Goal: Task Accomplishment & Management: Manage account settings

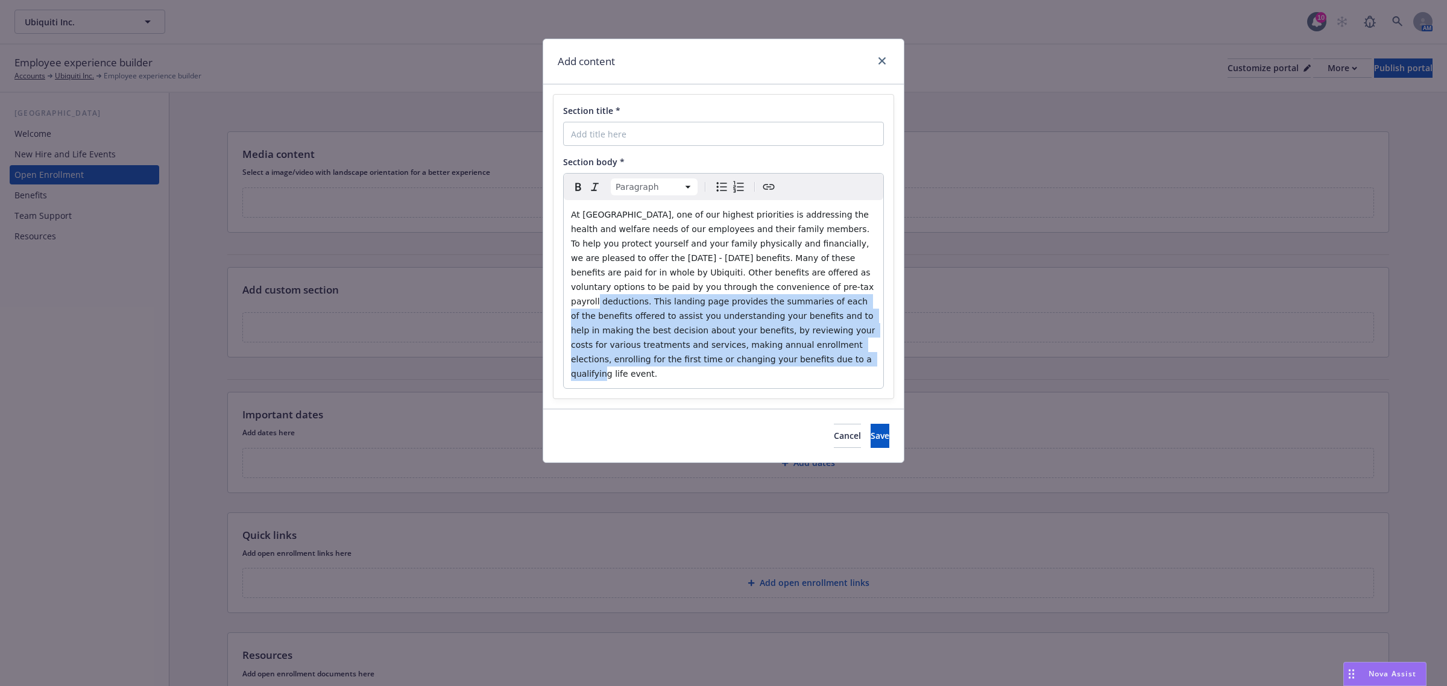
click at [781, 305] on span "At [GEOGRAPHIC_DATA], one of our highest priorities is addressing the health an…" at bounding box center [724, 294] width 307 height 169
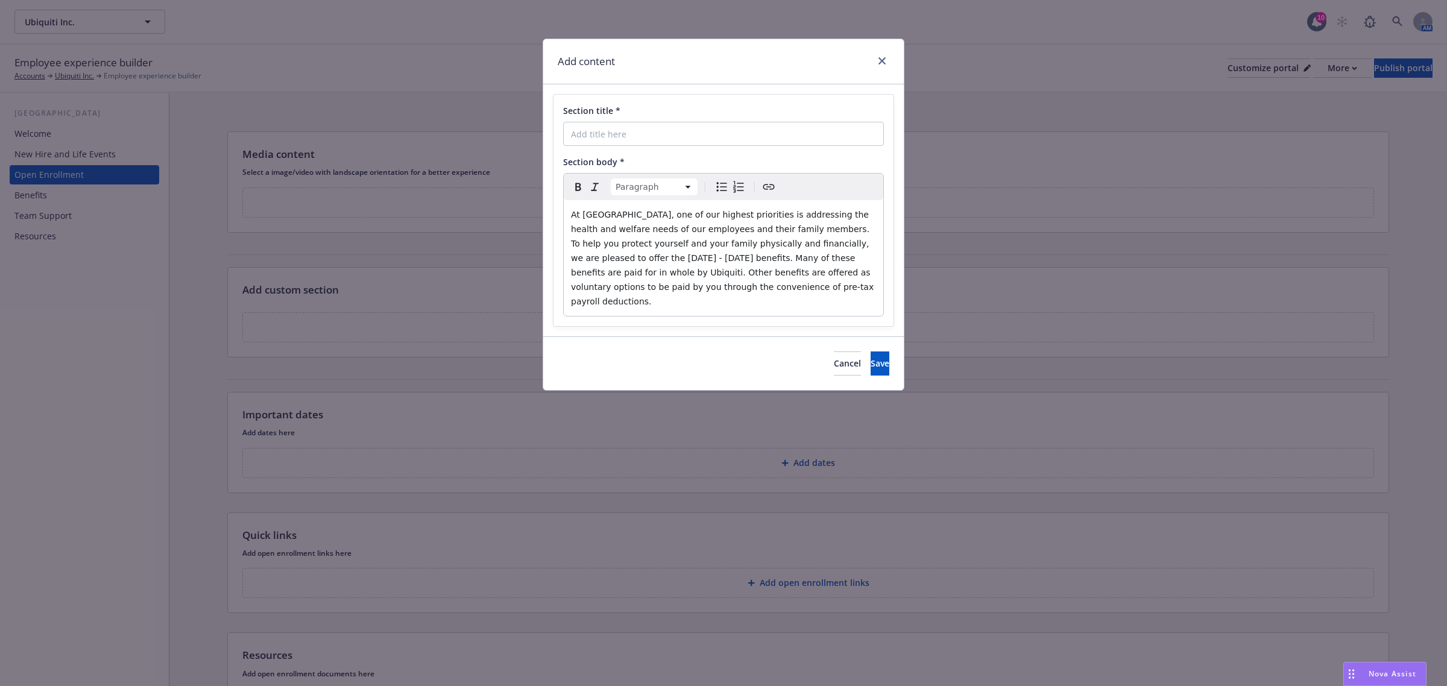
click at [722, 290] on p "At [GEOGRAPHIC_DATA], one of our highest priorities is addressing the health an…" at bounding box center [723, 257] width 305 height 101
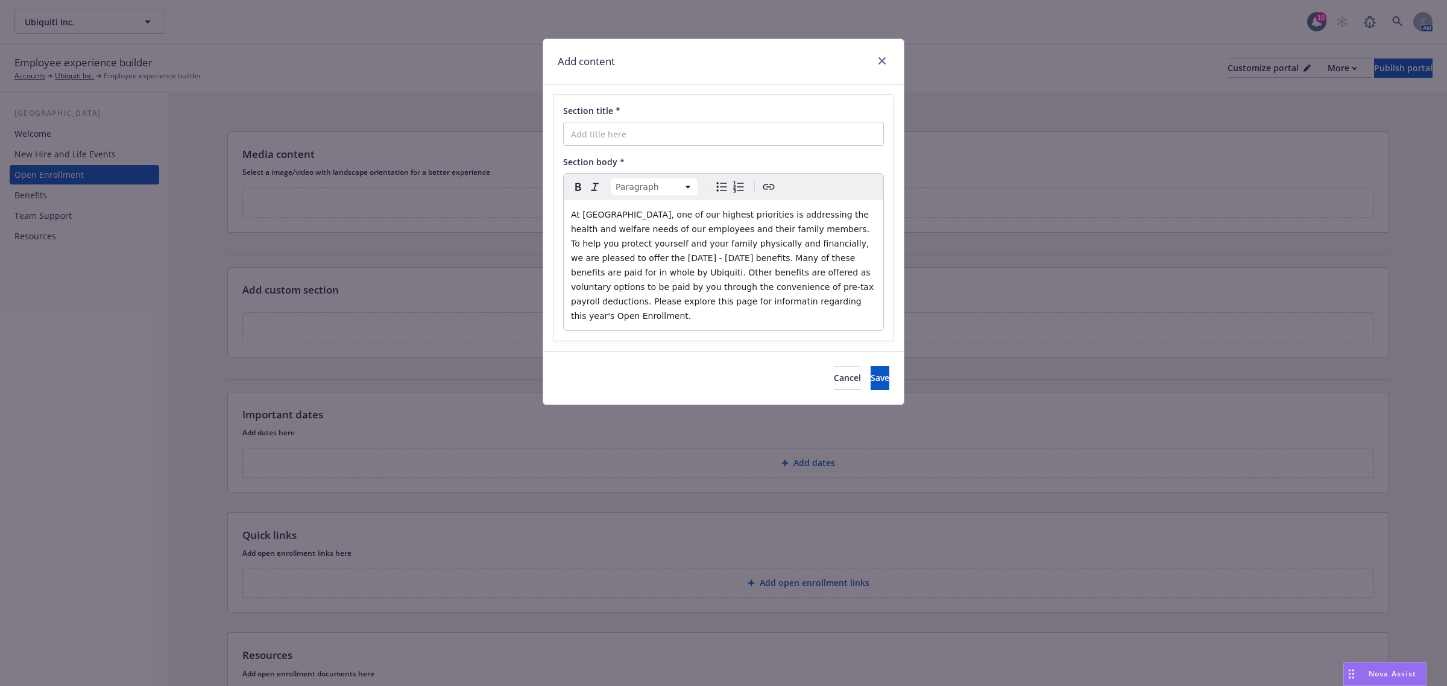
click at [813, 285] on span "At [GEOGRAPHIC_DATA], one of our highest priorities is addressing the health an…" at bounding box center [724, 265] width 306 height 111
click at [871, 372] on span "Save" at bounding box center [880, 377] width 19 height 11
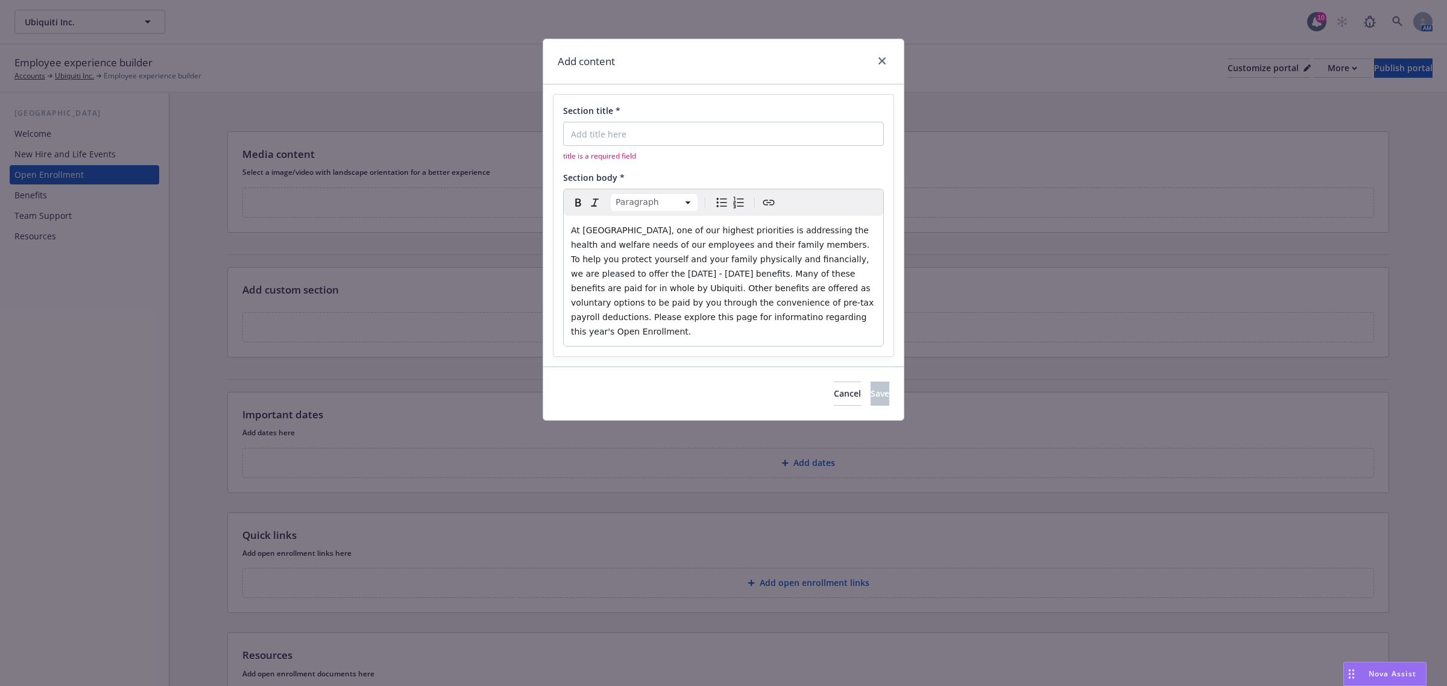
click at [812, 302] on span "At Ubiquiti, one of our highest priorities is addressing the health and welfare…" at bounding box center [724, 281] width 306 height 111
click at [604, 134] on input "Section title *" at bounding box center [723, 134] width 321 height 24
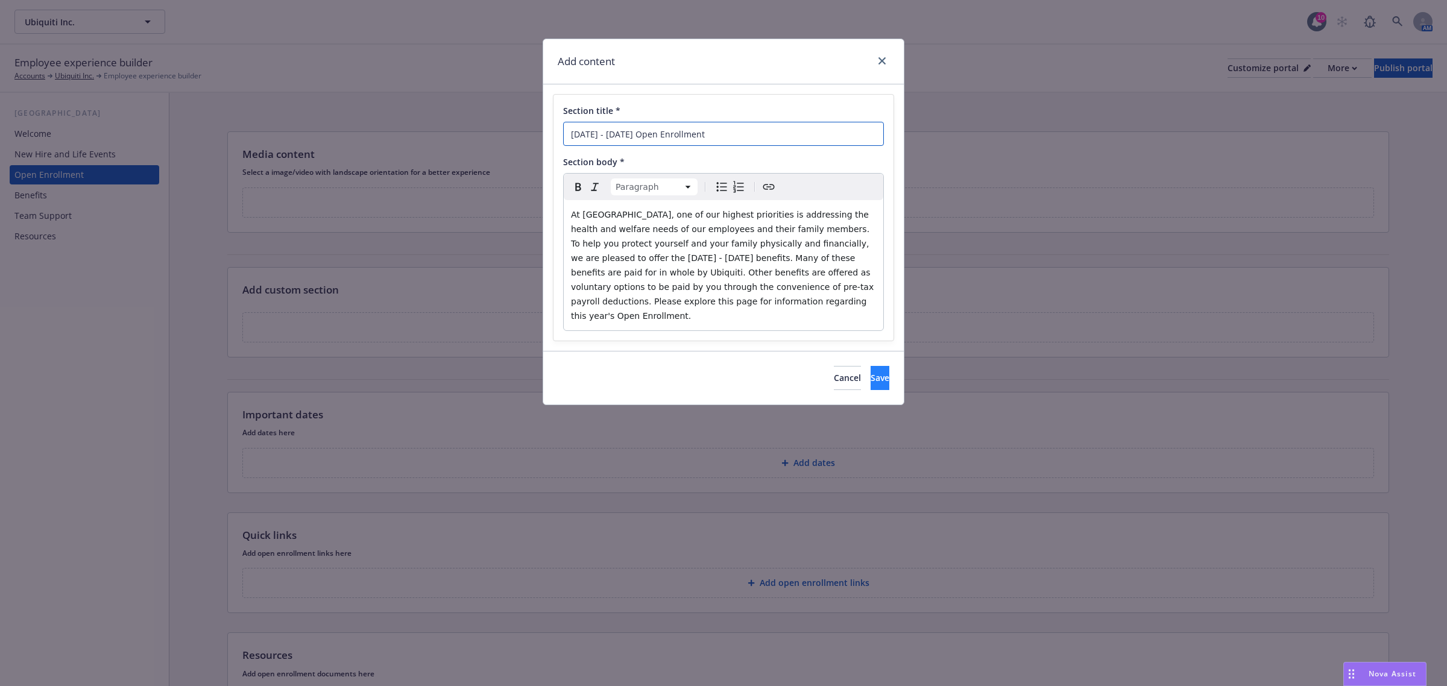
type input "2025 - 2026 Open Enrollment"
click at [871, 375] on button "Save" at bounding box center [880, 378] width 19 height 24
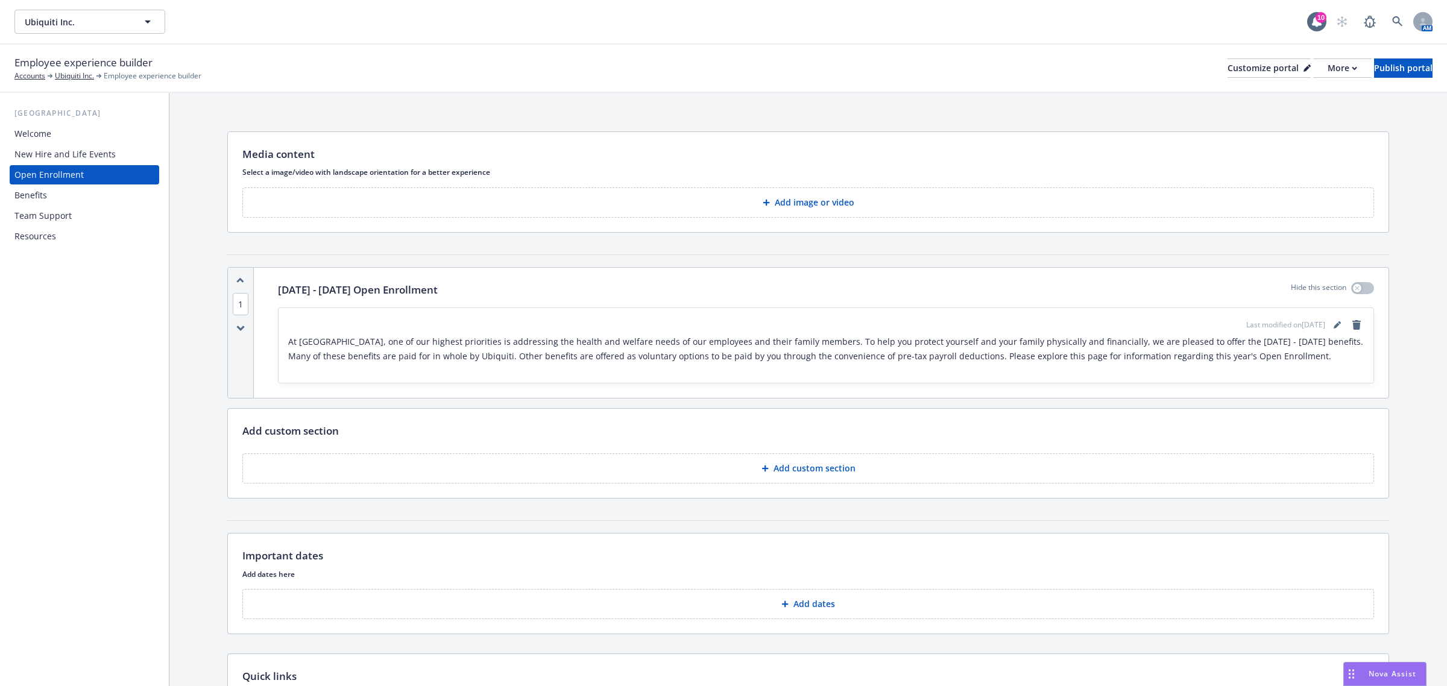
click at [665, 469] on button "Add custom section" at bounding box center [808, 469] width 1132 height 30
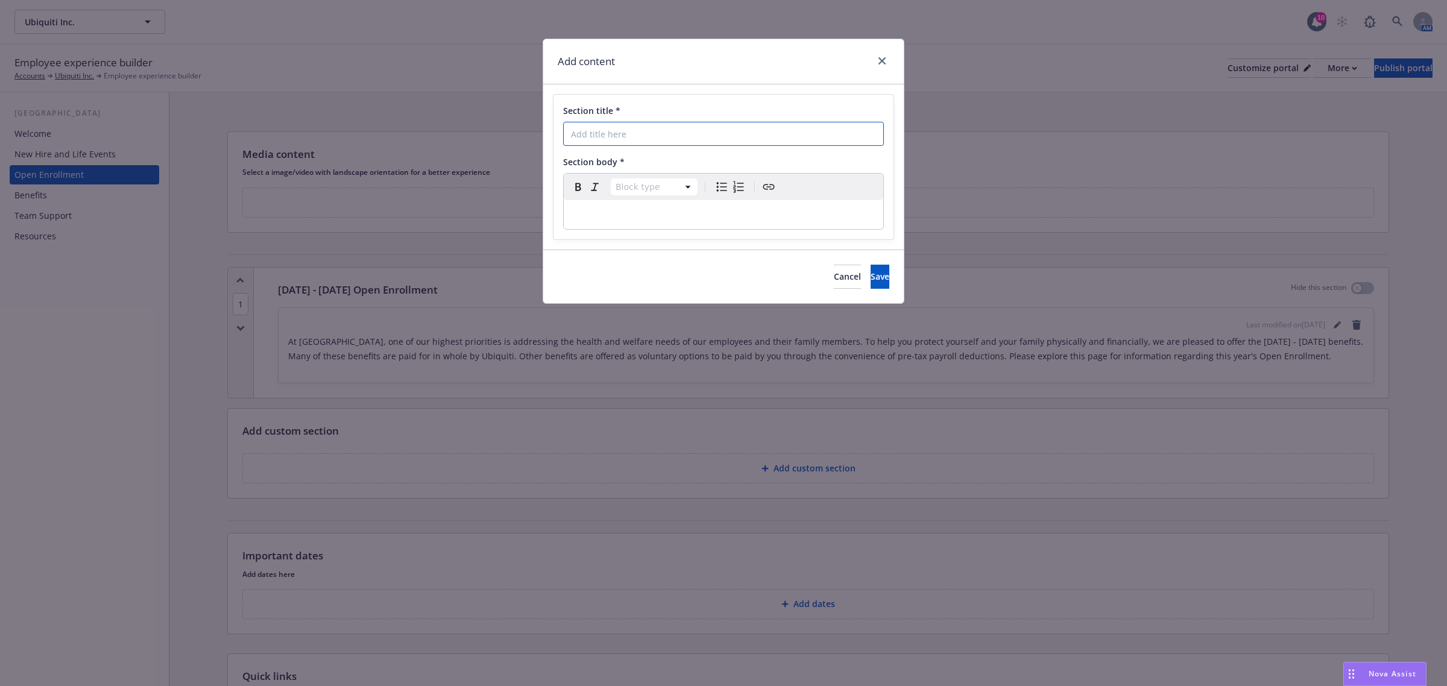
click at [643, 131] on input "Section title *" at bounding box center [723, 134] width 321 height 24
type input "What Do I Need To Do"
click at [646, 205] on div "editable markdown" at bounding box center [724, 214] width 320 height 29
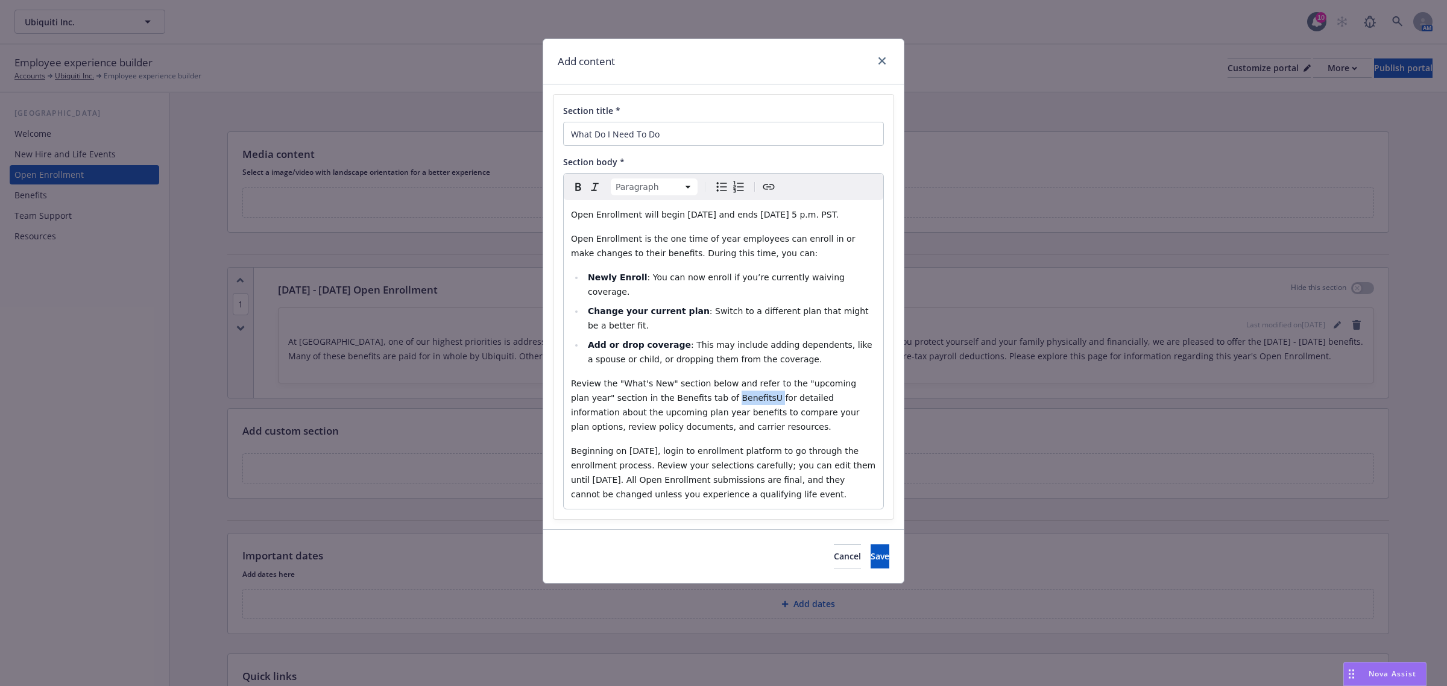
drag, startPoint x: 718, startPoint y: 401, endPoint x: 682, endPoint y: 402, distance: 35.6
click at [682, 402] on span "Review the "What's New" section below and refer to the "upcoming plan year" sec…" at bounding box center [716, 405] width 291 height 53
click at [871, 562] on span "Save" at bounding box center [880, 556] width 19 height 11
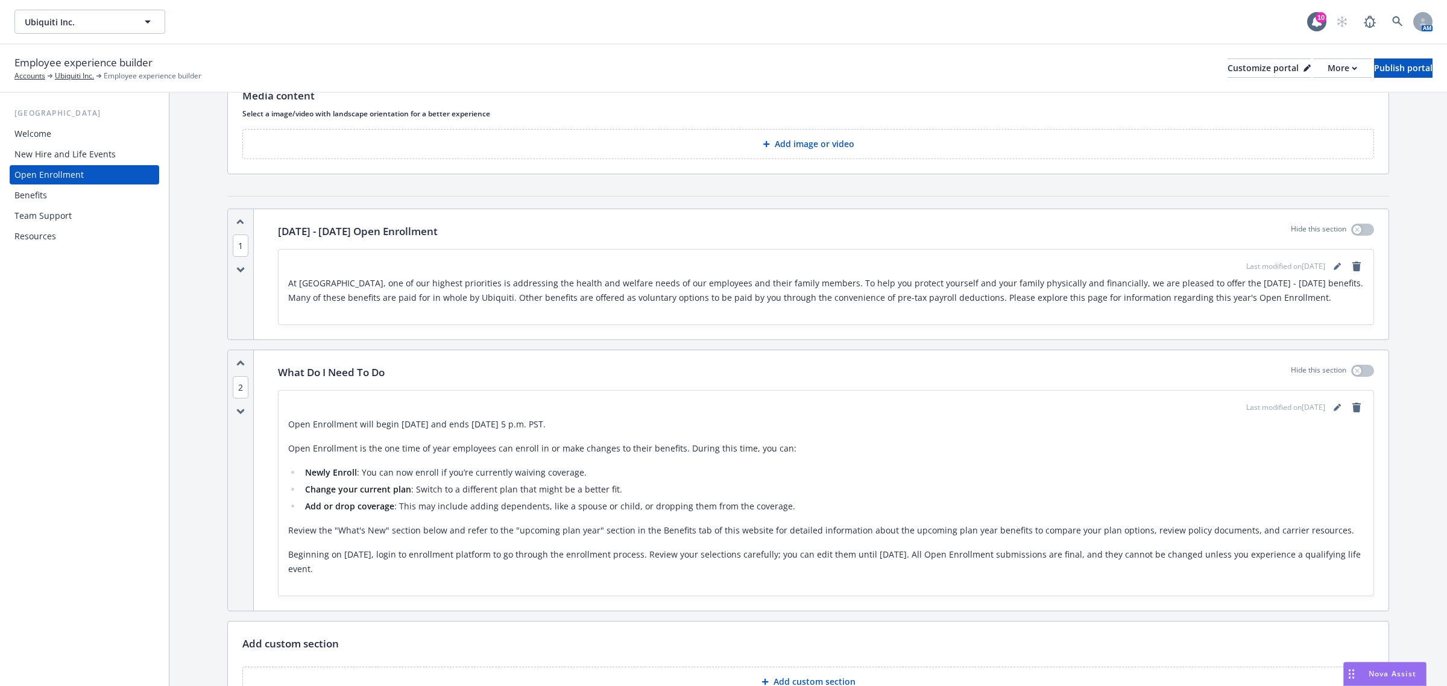
scroll to position [75, 0]
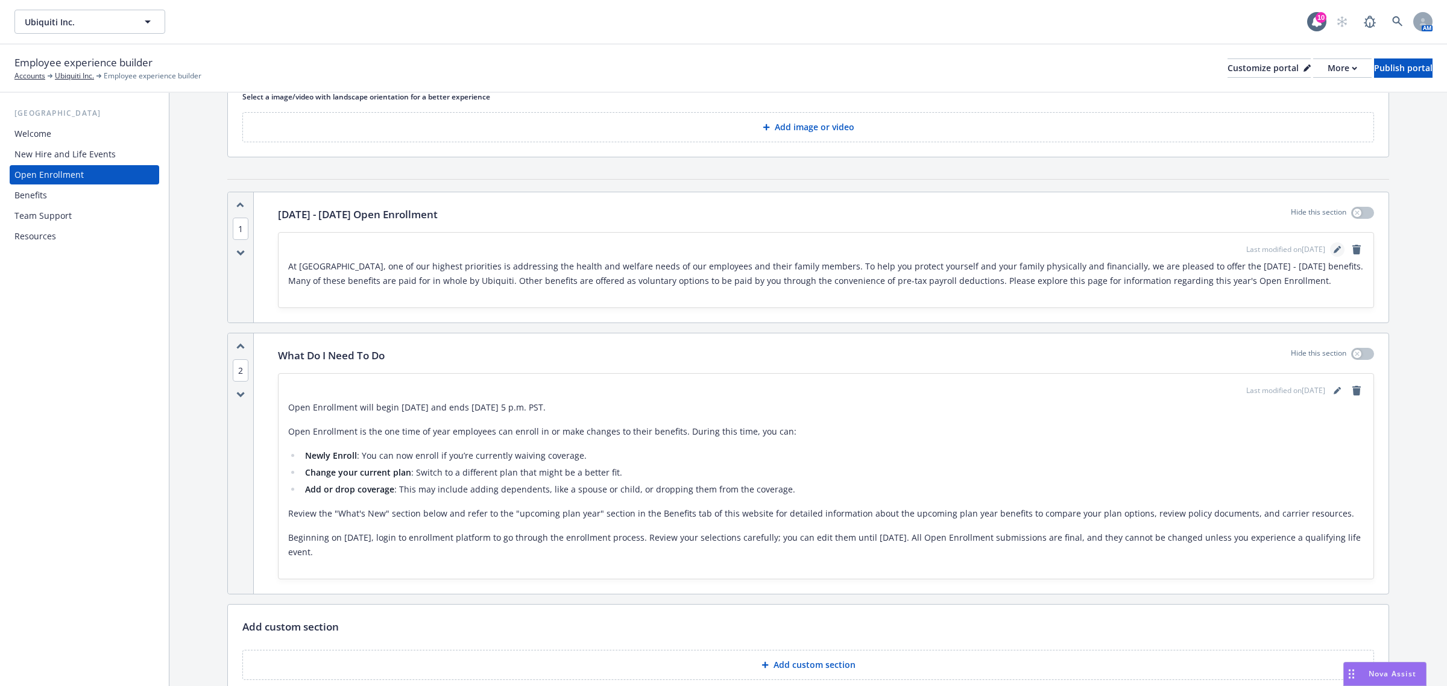
click at [1334, 247] on icon "editPencil" at bounding box center [1337, 249] width 7 height 7
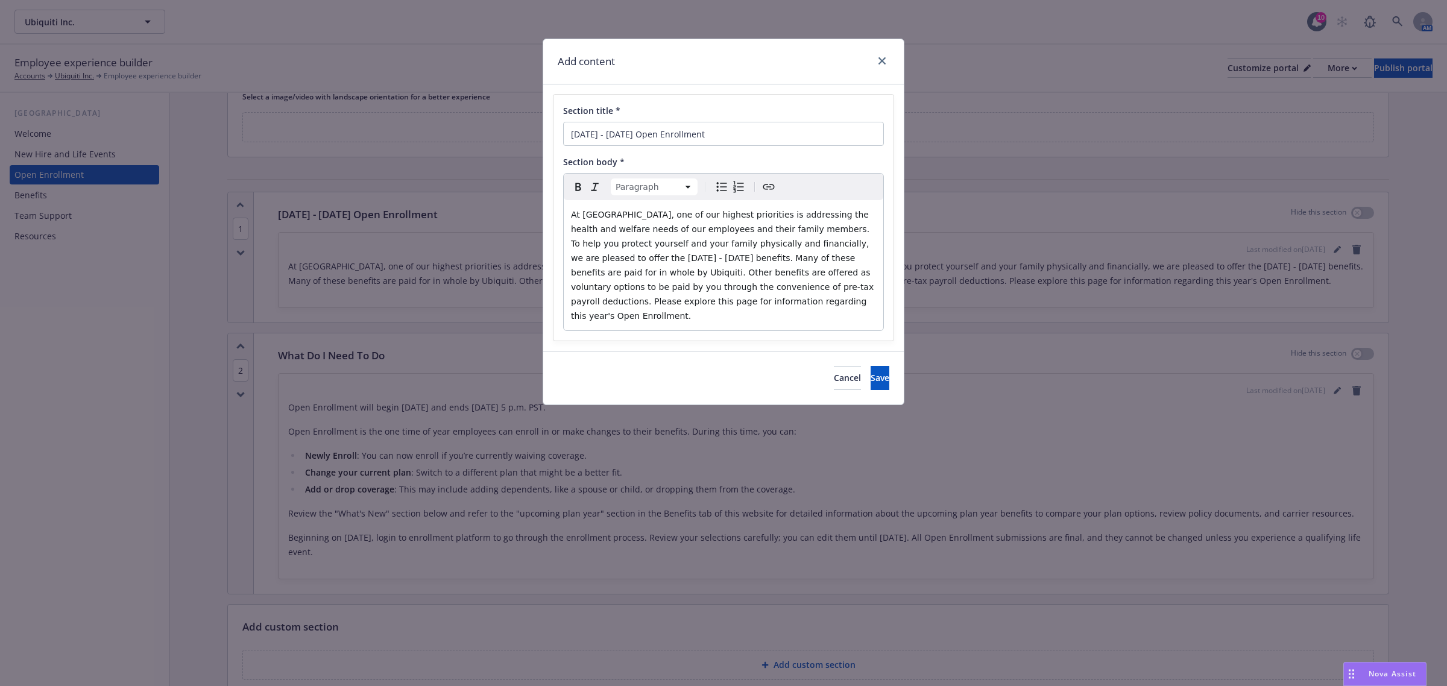
click at [782, 305] on p "At Ubiquiti, one of our highest priorities is addressing the health and welfare…" at bounding box center [723, 265] width 305 height 116
click at [873, 366] on button "Save" at bounding box center [880, 378] width 19 height 24
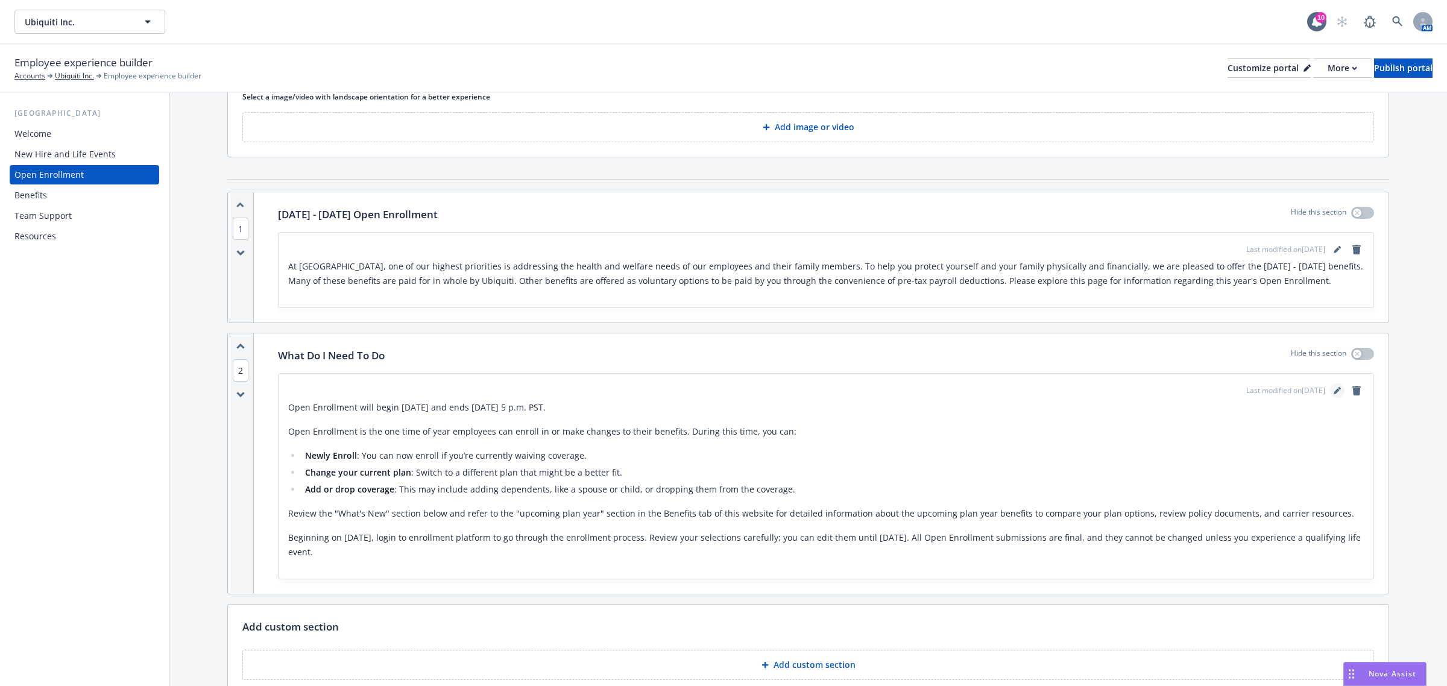
click at [1334, 391] on icon "editPencil" at bounding box center [1337, 390] width 7 height 7
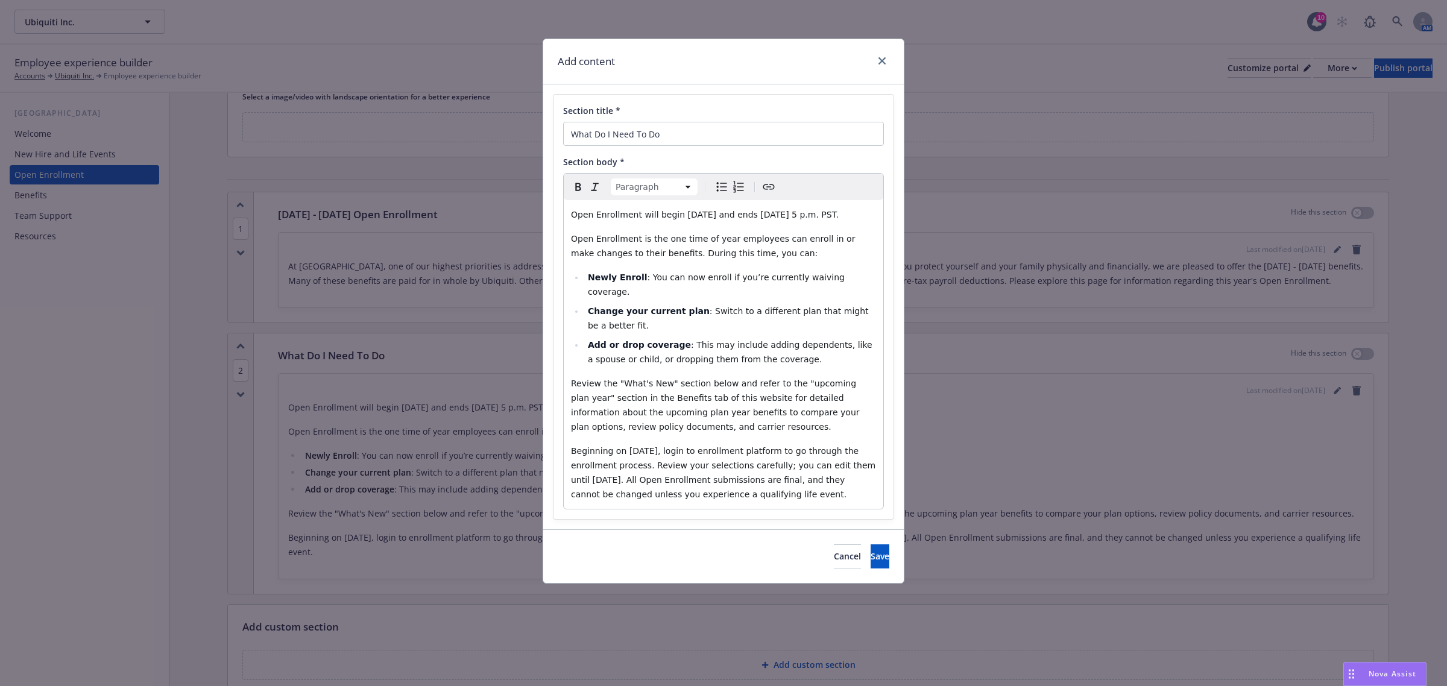
click at [803, 502] on p "Beginning on November 15th, login to enrollment platform to go through the enro…" at bounding box center [723, 473] width 305 height 58
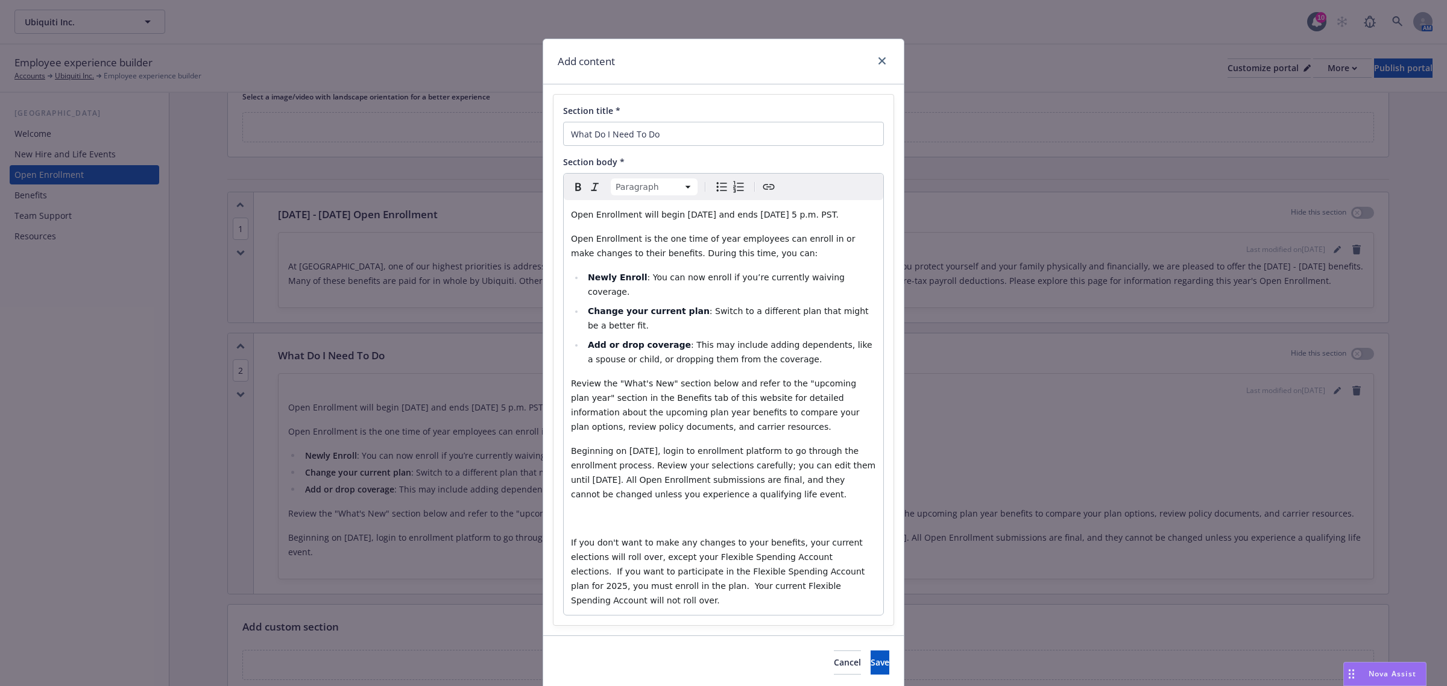
click at [758, 522] on p "editable markdown" at bounding box center [723, 518] width 305 height 14
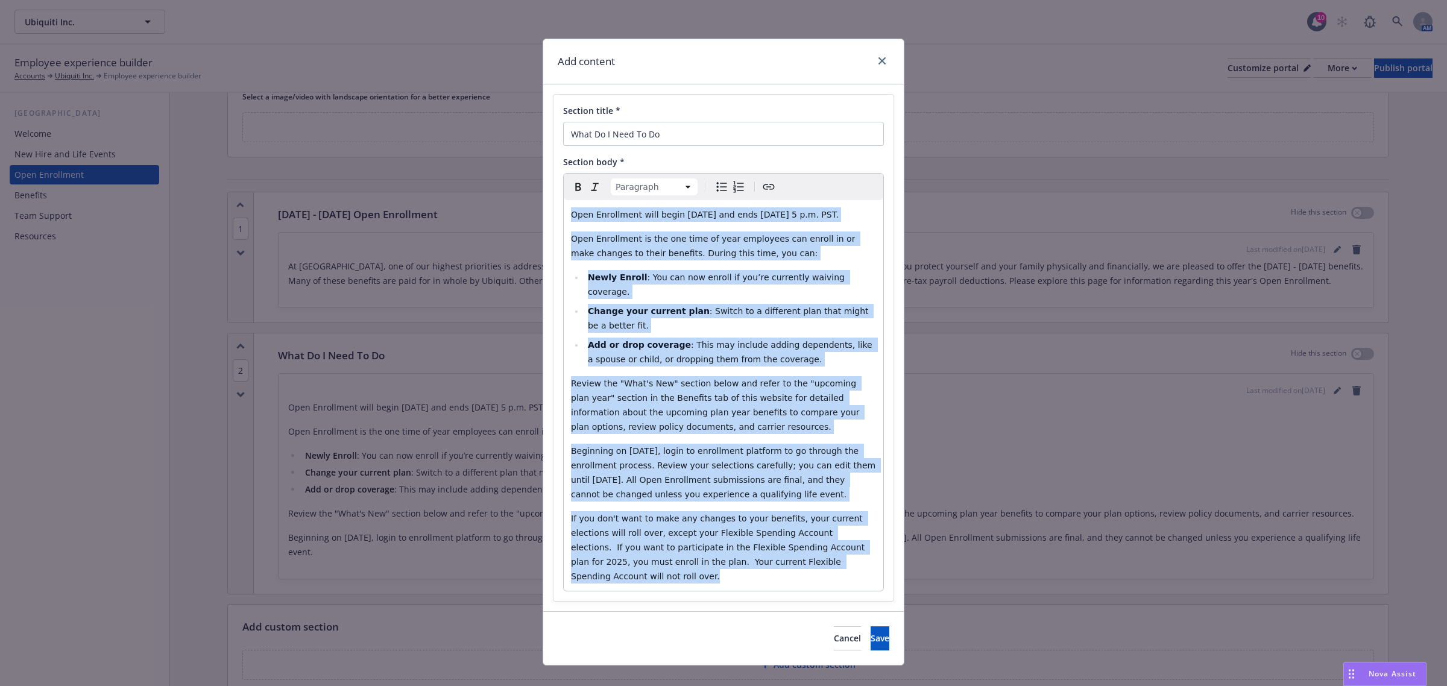
drag, startPoint x: 816, startPoint y: 569, endPoint x: 548, endPoint y: 197, distance: 458.3
click at [554, 197] on div "Section title * What Do I Need To Do Section body * Paragraph Paragraph Heading…" at bounding box center [724, 348] width 340 height 507
copy div "Open Enrollment will begin November 15th, 2024 and ends November 24th, 2024 at …"
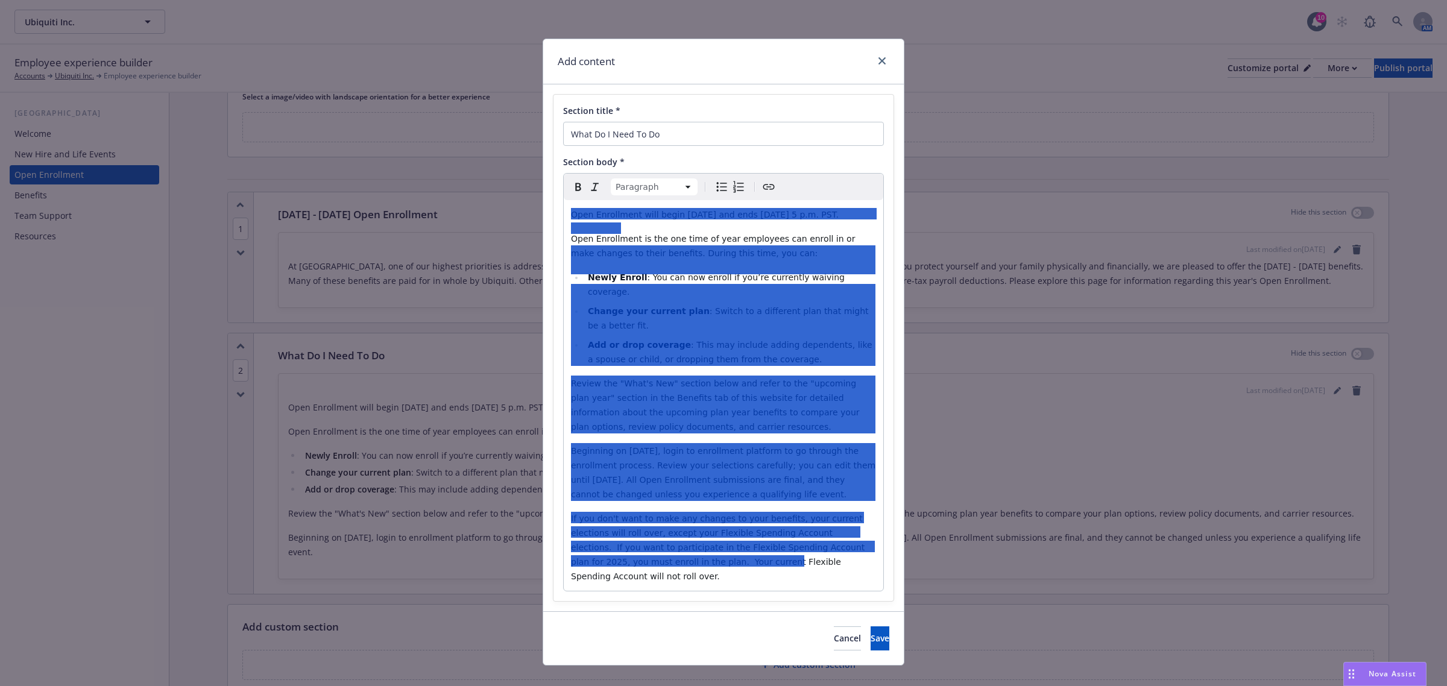
click at [796, 578] on div "Section title * What Do I Need To Do Section body * Paragraph Paragraph Heading…" at bounding box center [724, 348] width 340 height 507
click at [814, 564] on p "If you don't want to make any changes to your benefits, your current elections …" at bounding box center [723, 547] width 305 height 72
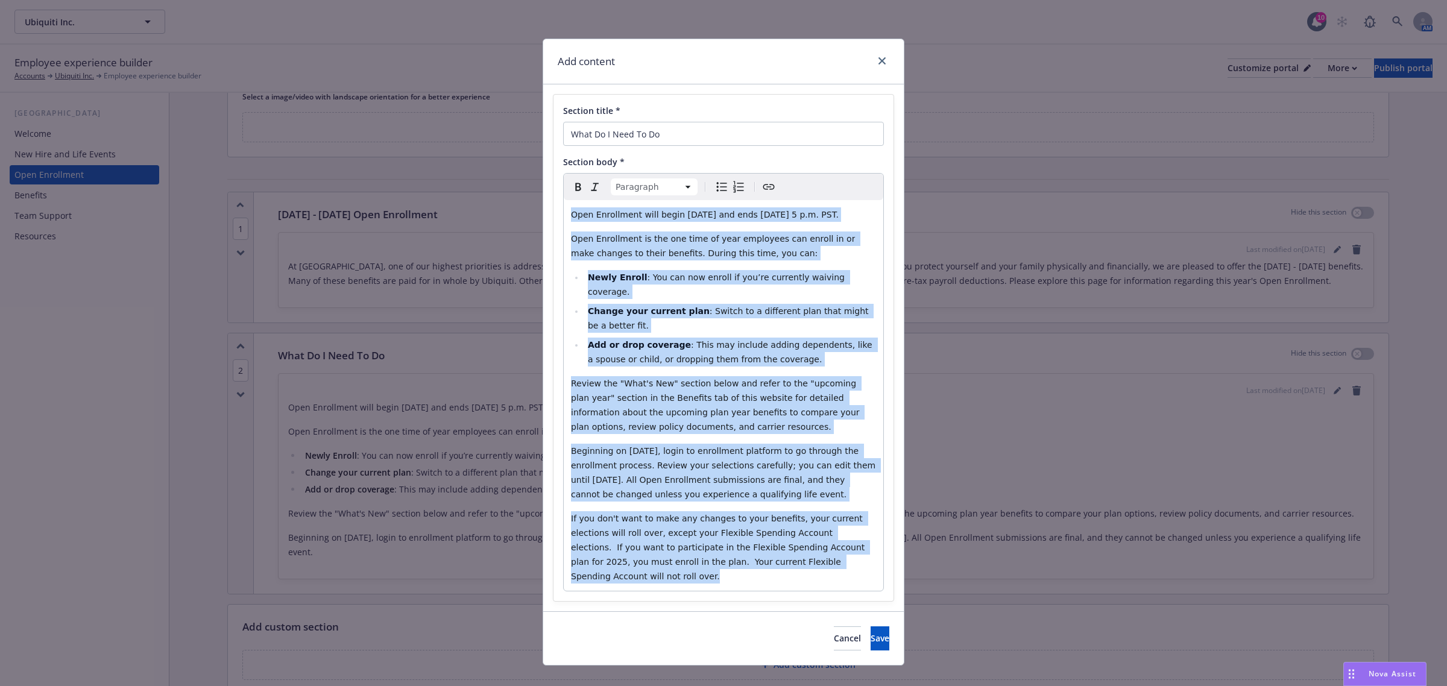
drag, startPoint x: 813, startPoint y: 562, endPoint x: 523, endPoint y: 157, distance: 498.0
click at [523, 157] on div "Add content Section title * What Do I Need To Do Section body * Paragraph Parag…" at bounding box center [723, 343] width 1447 height 686
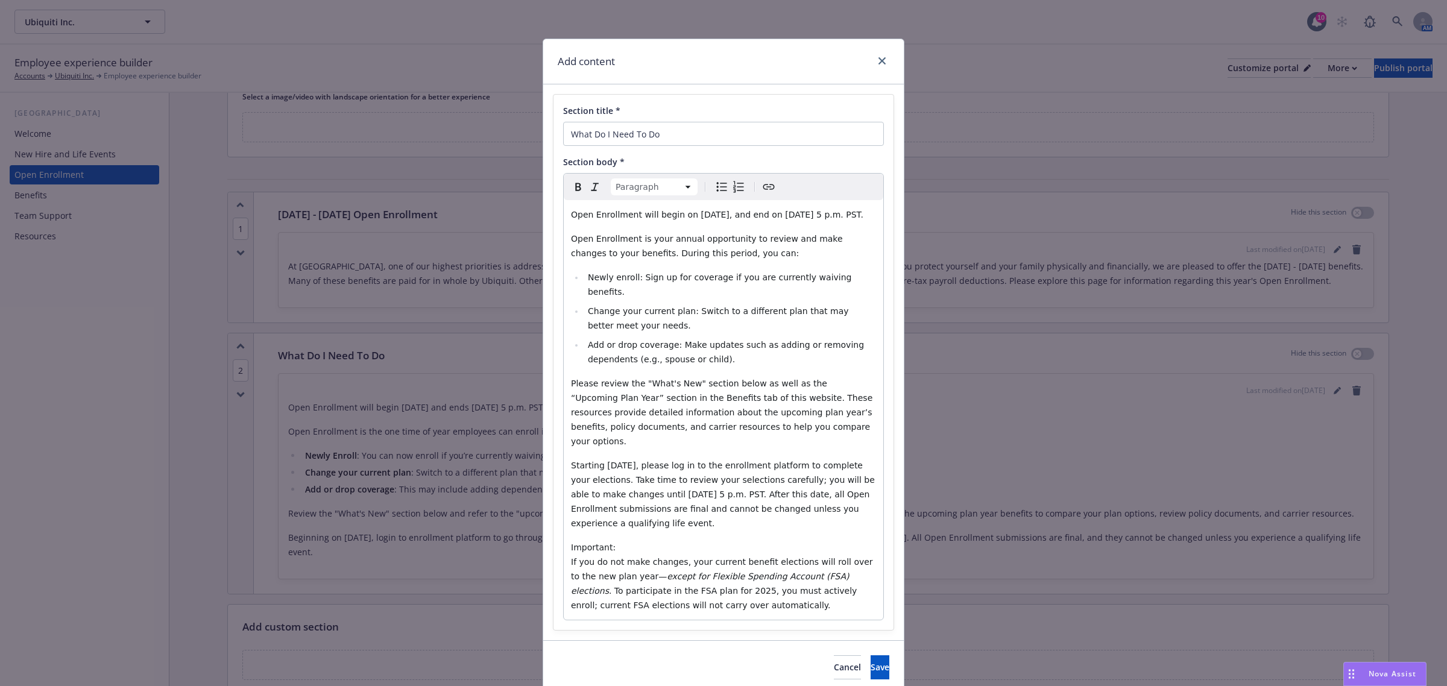
click at [625, 519] on div "Open Enrollment will begin on November 15, 2024, and end on November 24, 2024, …" at bounding box center [724, 410] width 320 height 420
drag, startPoint x: 610, startPoint y: 536, endPoint x: 557, endPoint y: 394, distance: 151.5
click at [554, 532] on div "Section title * What Do I Need To Do Section body * Paragraph Paragraph Heading…" at bounding box center [724, 363] width 340 height 536
click at [574, 185] on icon "Bold" at bounding box center [578, 187] width 14 height 14
drag, startPoint x: 667, startPoint y: 345, endPoint x: 584, endPoint y: 337, distance: 83.6
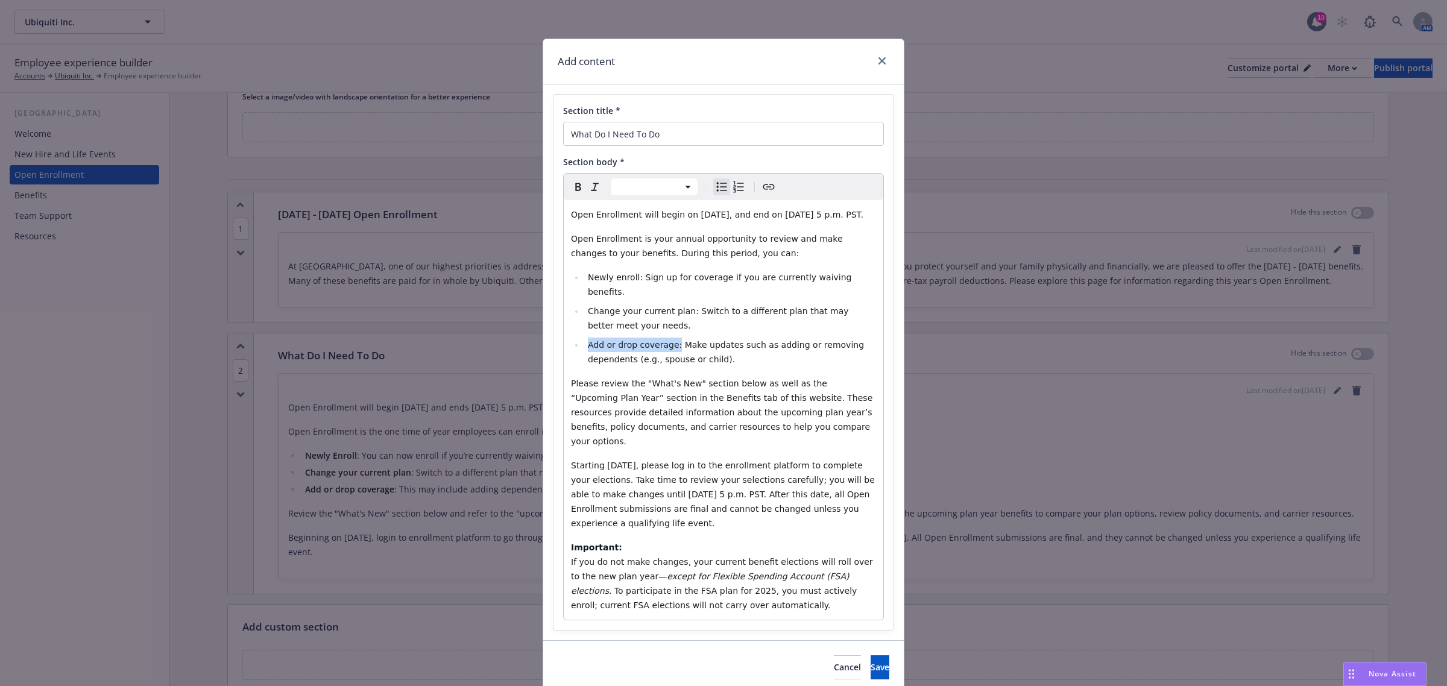
click at [584, 337] on ul "Newly enroll: Sign up for coverage if you are currently waiving benefits. Chang…" at bounding box center [723, 318] width 305 height 96
click at [574, 184] on icon "Bold" at bounding box center [578, 187] width 14 height 14
drag, startPoint x: 680, startPoint y: 312, endPoint x: 583, endPoint y: 314, distance: 96.5
click at [588, 314] on span "Change your current plan: Switch to a different plan that may better meet your …" at bounding box center [720, 318] width 264 height 24
click at [570, 195] on button "Bold" at bounding box center [578, 187] width 17 height 17
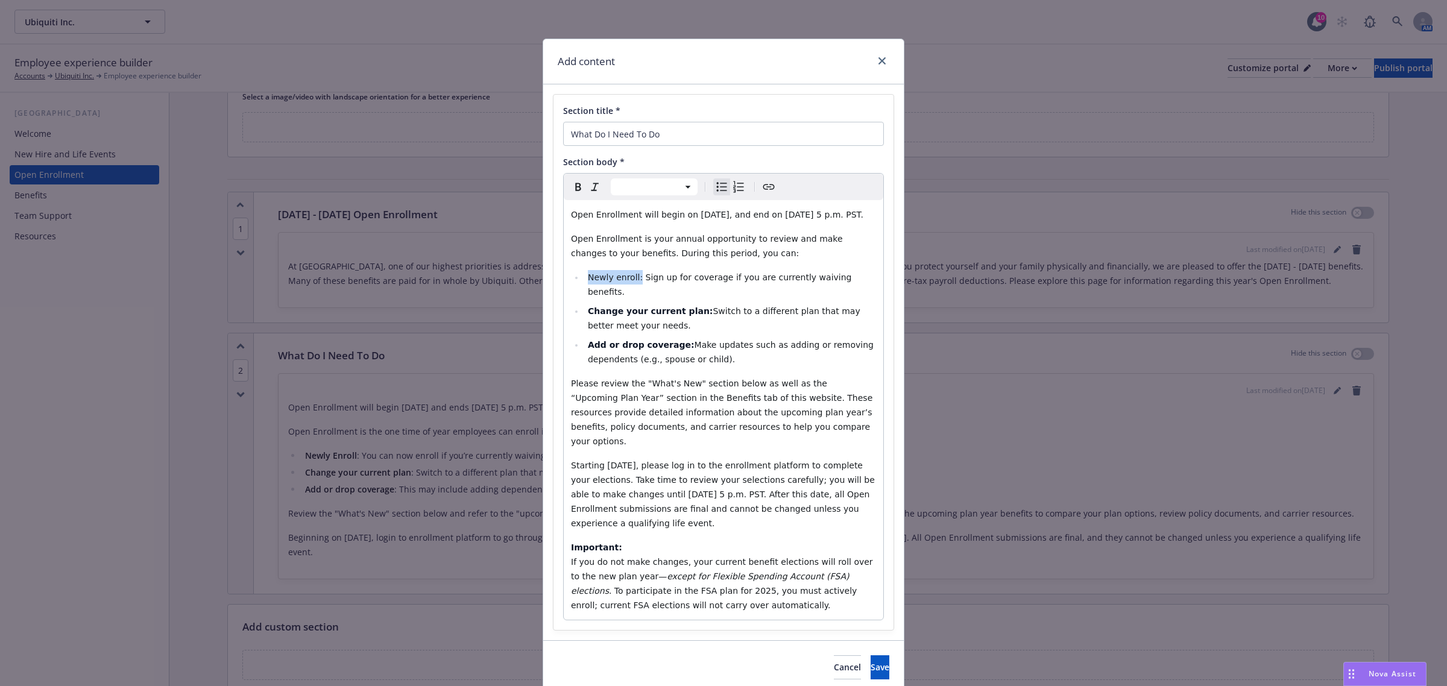
drag, startPoint x: 631, startPoint y: 292, endPoint x: 584, endPoint y: 288, distance: 47.3
click at [588, 288] on span "Newly enroll: Sign up for coverage if you are currently waiving benefits." at bounding box center [721, 285] width 267 height 24
click at [571, 189] on icon "Bold" at bounding box center [578, 187] width 14 height 14
select select "paragraph"
click at [709, 557] on span "If you do not make changes, your current benefit elections will roll over to th…" at bounding box center [723, 569] width 305 height 24
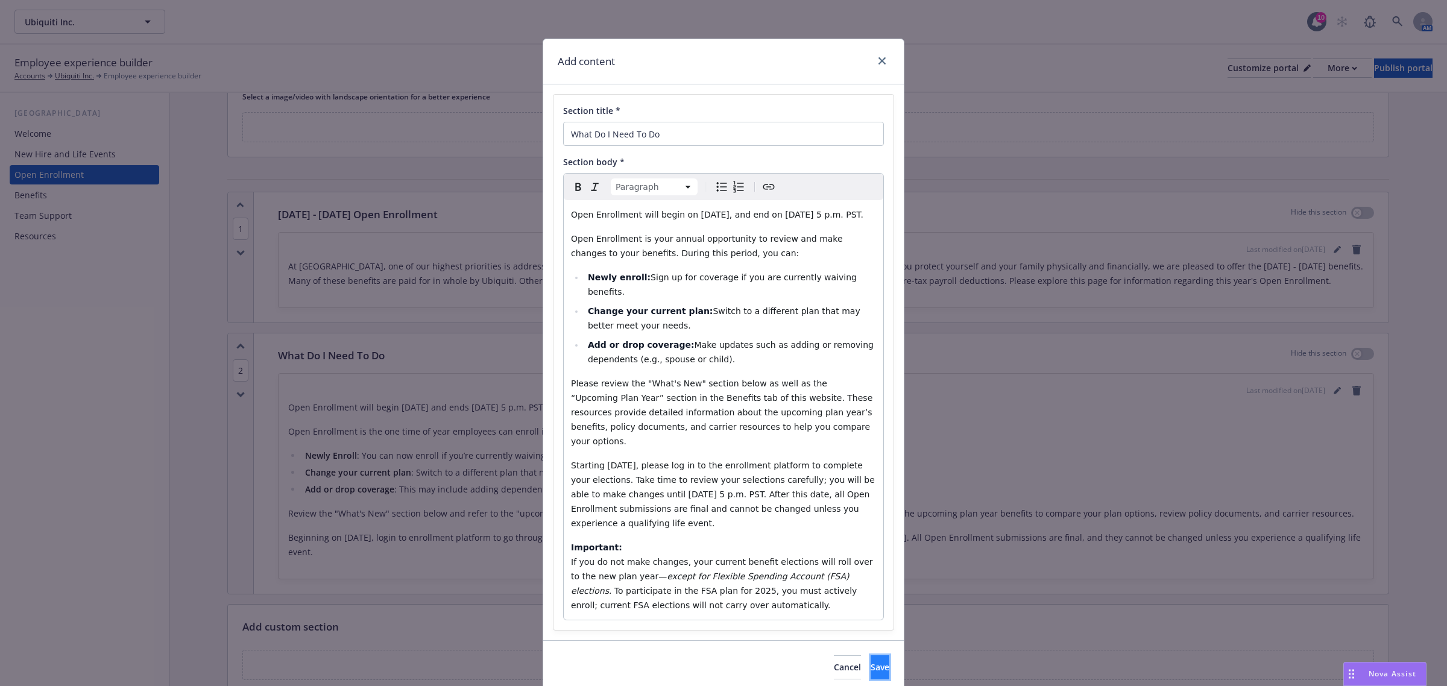
click at [871, 662] on span "Save" at bounding box center [880, 667] width 19 height 11
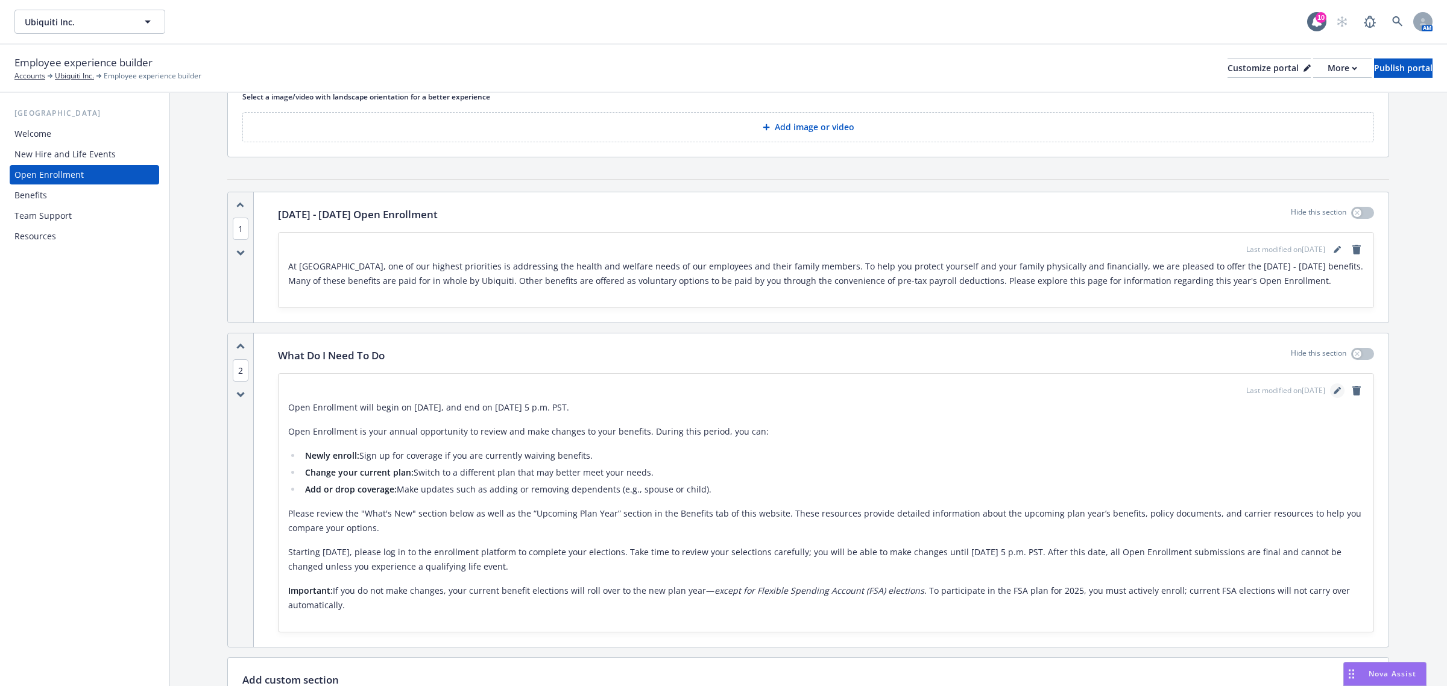
click at [1330, 392] on link "editPencil" at bounding box center [1337, 391] width 14 height 14
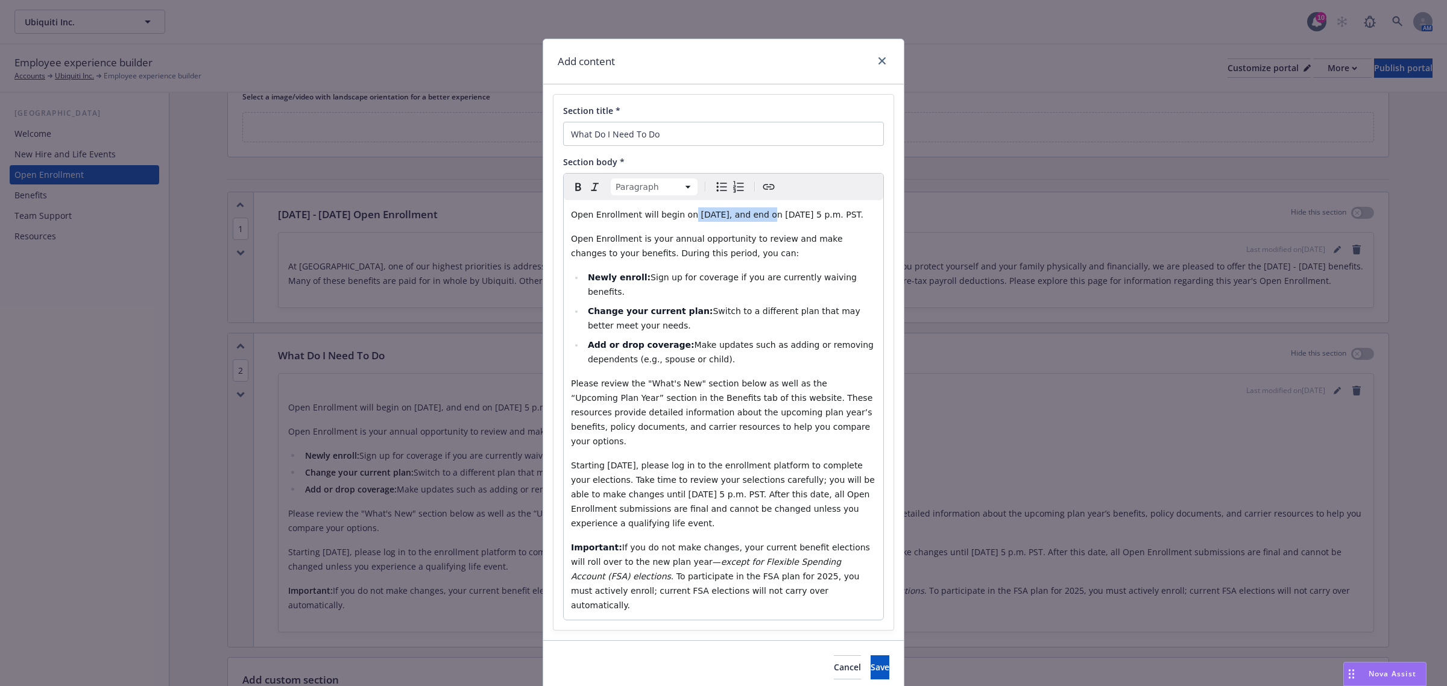
drag, startPoint x: 680, startPoint y: 216, endPoint x: 753, endPoint y: 215, distance: 73.0
click at [753, 215] on span "Open Enrollment will begin on November 15, 2024, and end on November 24, 2024, …" at bounding box center [717, 215] width 292 height 10
drag, startPoint x: 746, startPoint y: 212, endPoint x: 853, endPoint y: 224, distance: 108.0
click at [853, 222] on p "Open Enrollment will begin on ????, and end on November 24, 2024, at 5 p.m. PST." at bounding box center [723, 214] width 305 height 14
drag, startPoint x: 595, startPoint y: 438, endPoint x: 645, endPoint y: 436, distance: 50.1
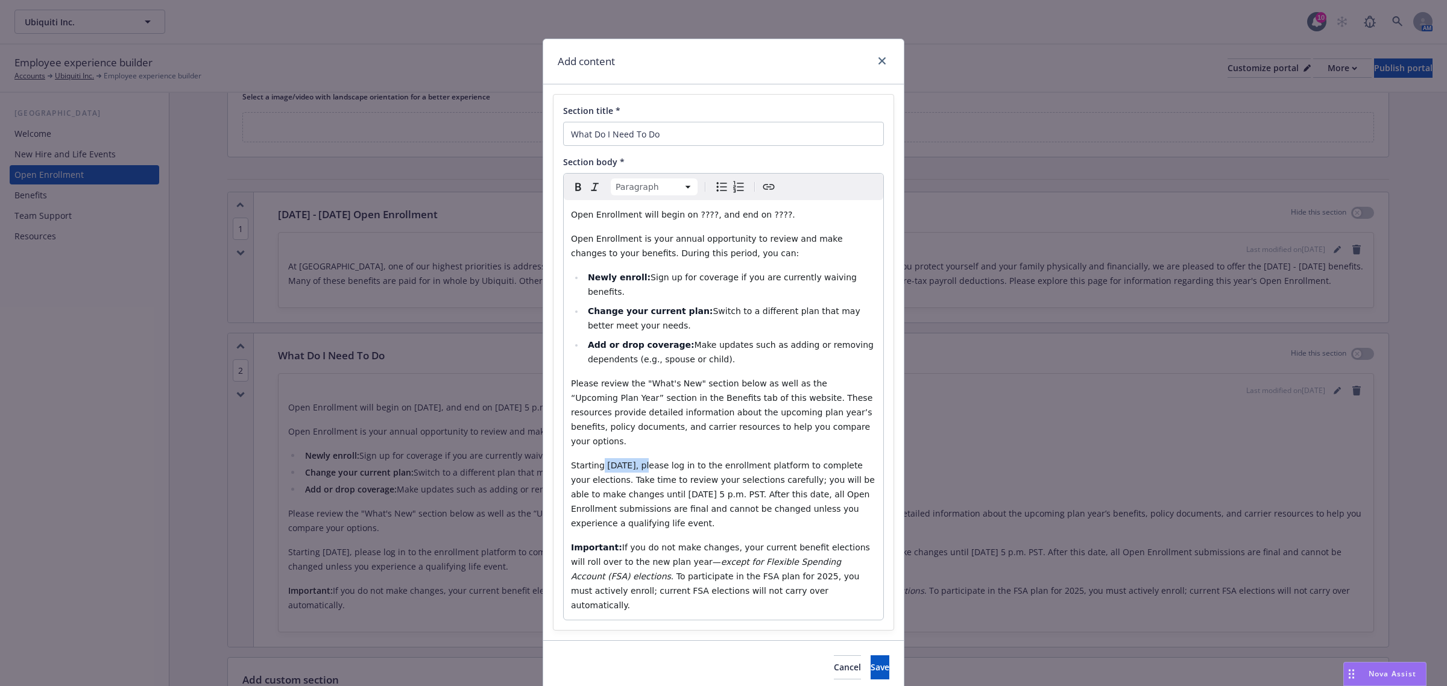
click at [645, 461] on span "Starting November 15, please log in to the enrollment platform to complete your…" at bounding box center [724, 495] width 306 height 68
drag, startPoint x: 583, startPoint y: 468, endPoint x: 684, endPoint y: 471, distance: 101.4
click at [684, 471] on span "Starting ????, please log in to the enrollment platform to complete your electi…" at bounding box center [724, 495] width 306 height 68
click at [583, 464] on span "Starting ????, please log in to the enrollment platform to complete your electi…" at bounding box center [724, 495] width 306 height 68
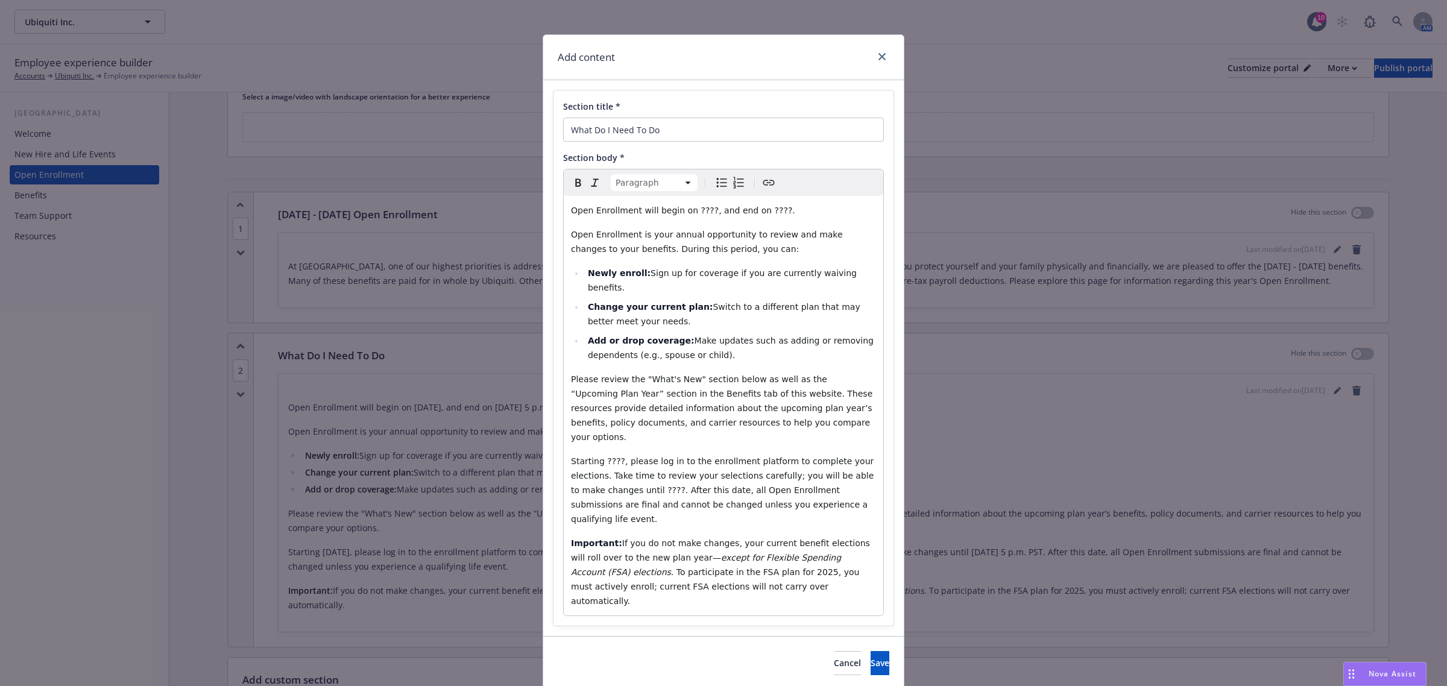
click at [653, 567] on span ". To participate in the FSA plan for 2025, you must actively enroll; current FS…" at bounding box center [716, 586] width 291 height 39
click at [866, 636] on div "Cancel Save" at bounding box center [723, 663] width 361 height 54
click at [871, 651] on button "Save" at bounding box center [880, 663] width 19 height 24
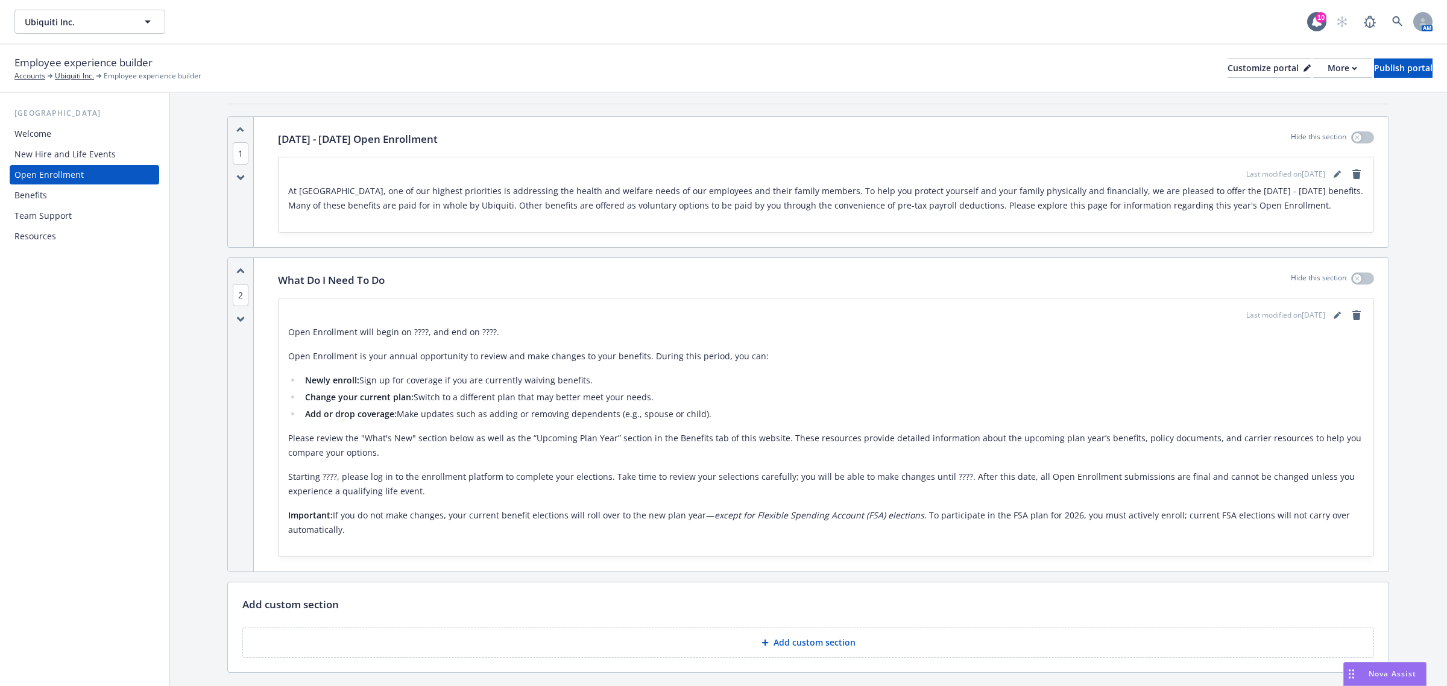
scroll to position [377, 0]
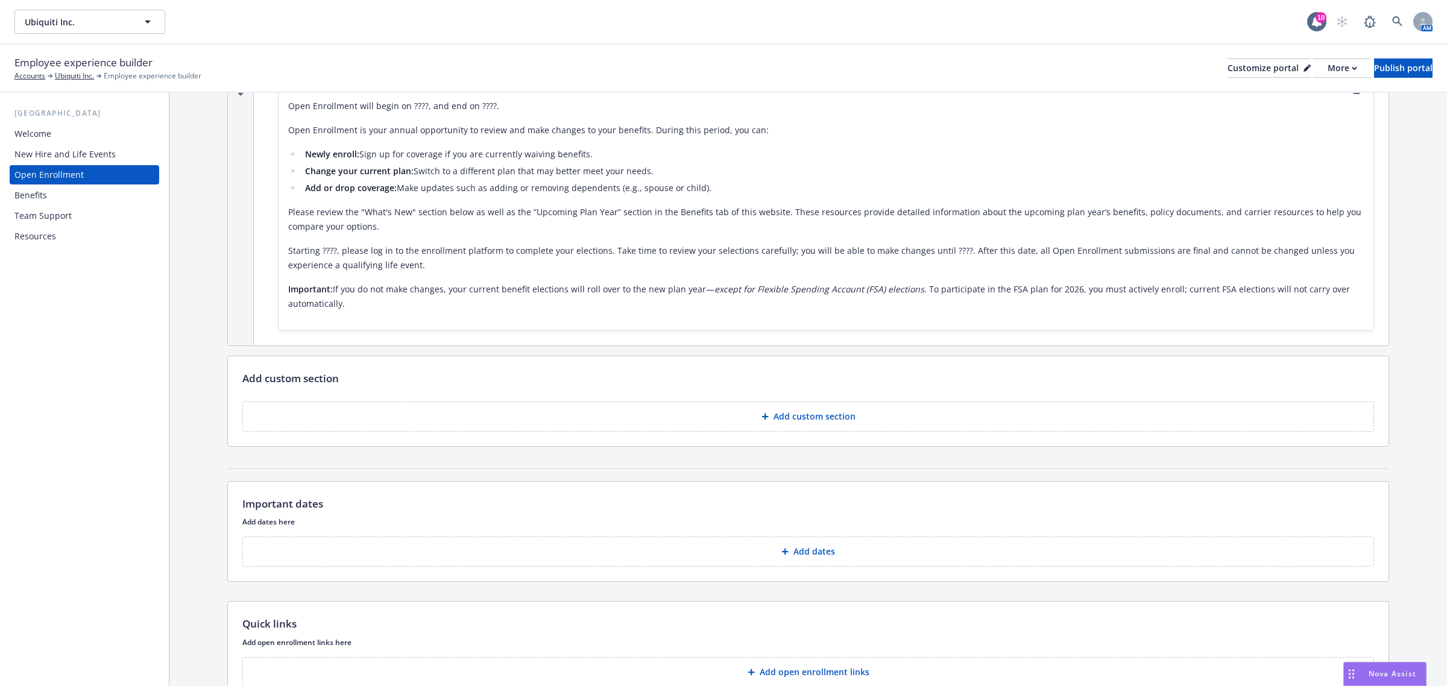
click at [835, 424] on button "Add custom section" at bounding box center [808, 417] width 1132 height 30
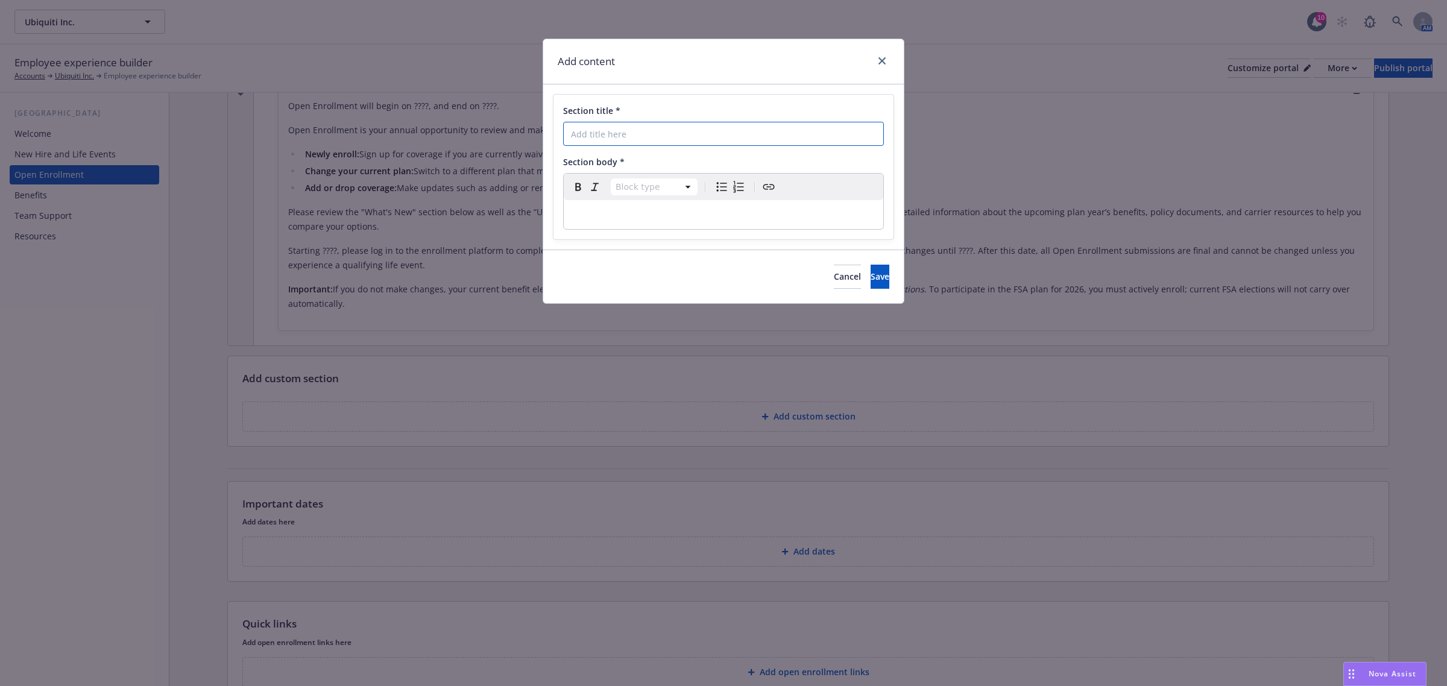
click at [653, 128] on input "Section title *" at bounding box center [723, 134] width 321 height 24
type input "Important Information"
click at [647, 218] on p "editable markdown" at bounding box center [723, 214] width 305 height 14
select select
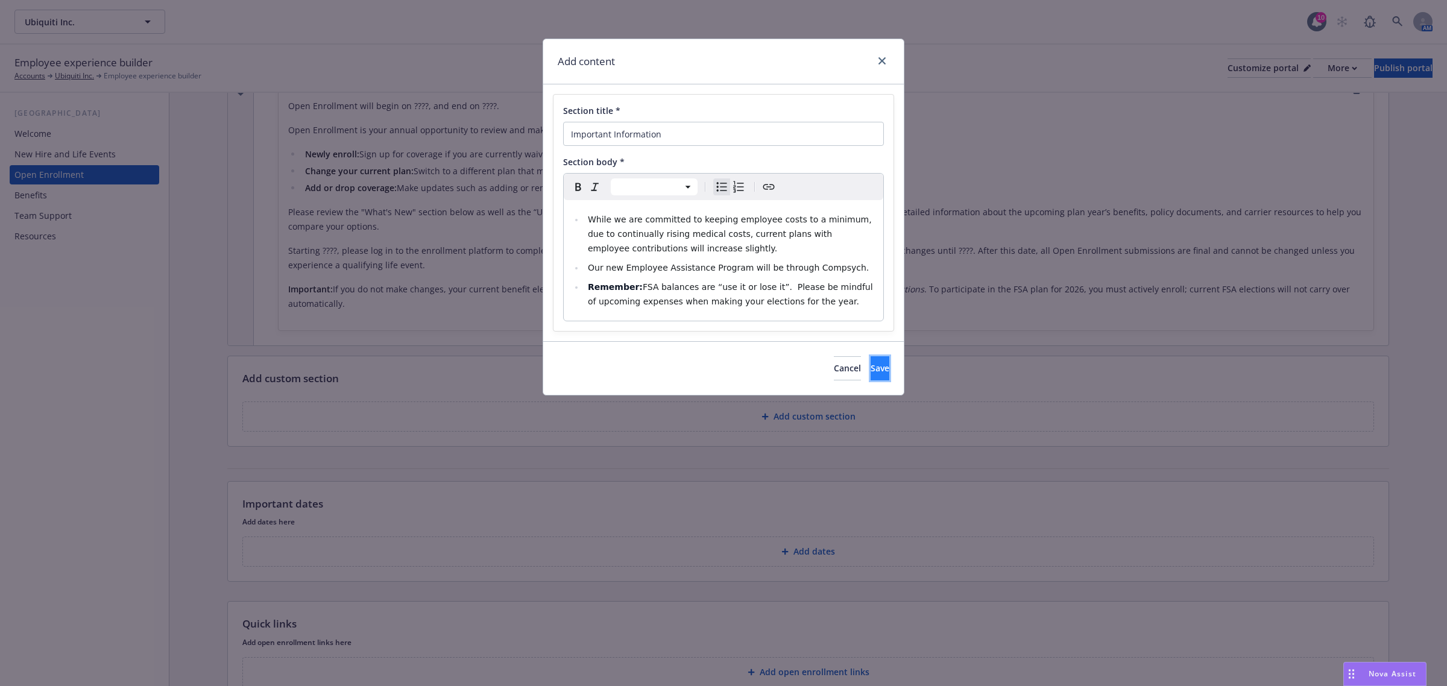
click at [871, 376] on button "Save" at bounding box center [880, 368] width 19 height 24
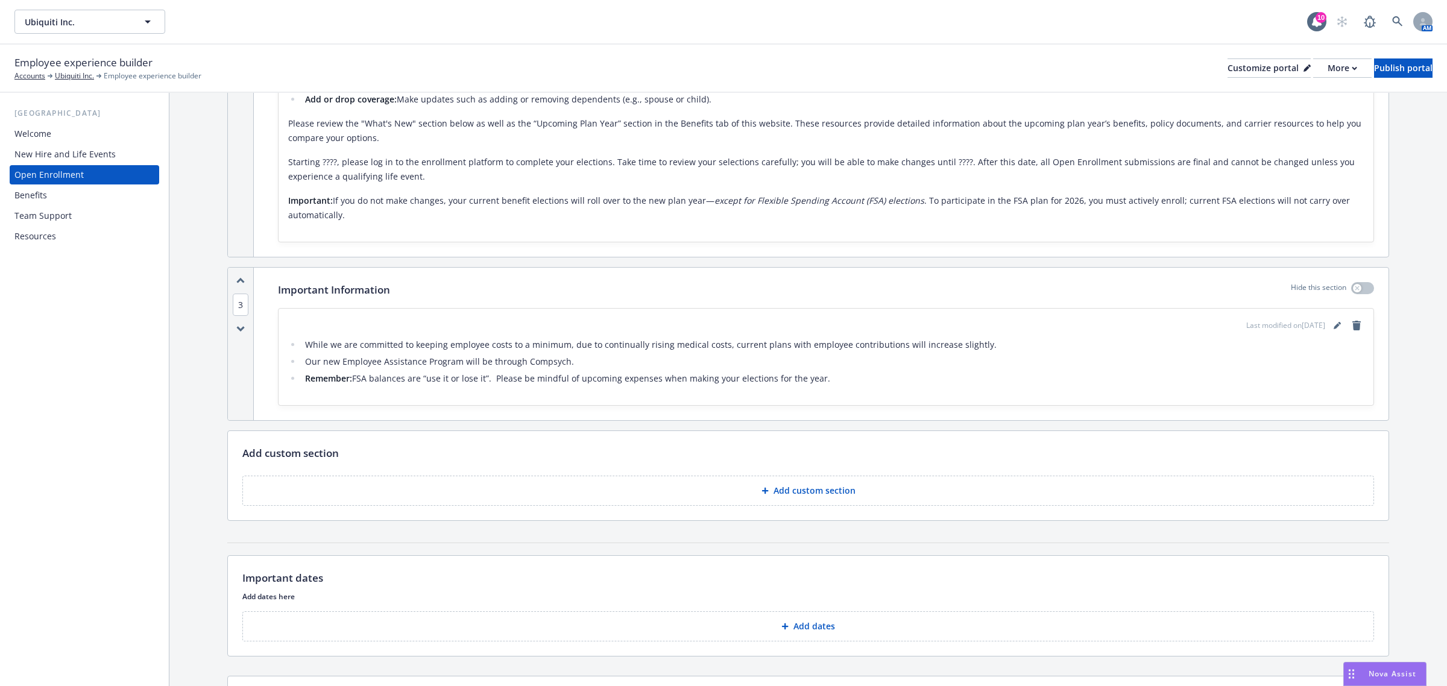
scroll to position [603, 0]
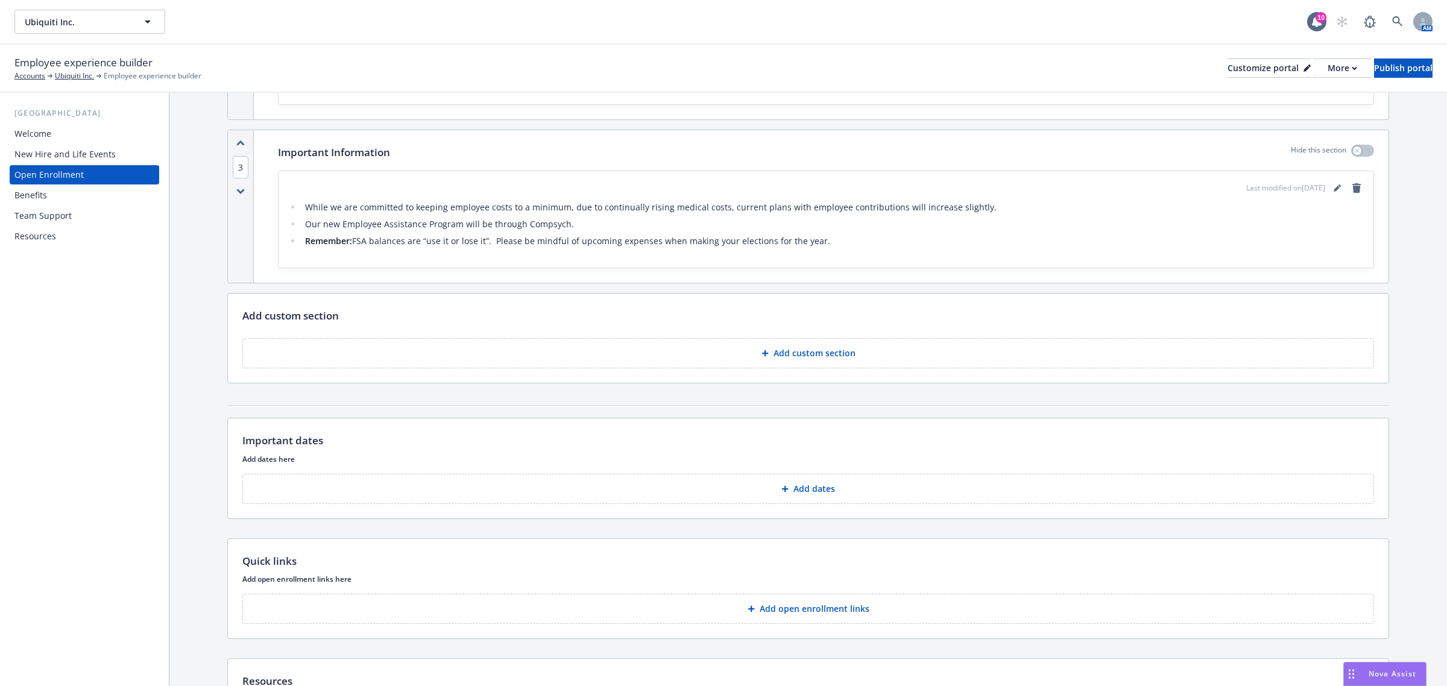
click at [654, 362] on button "Add custom section" at bounding box center [808, 353] width 1132 height 30
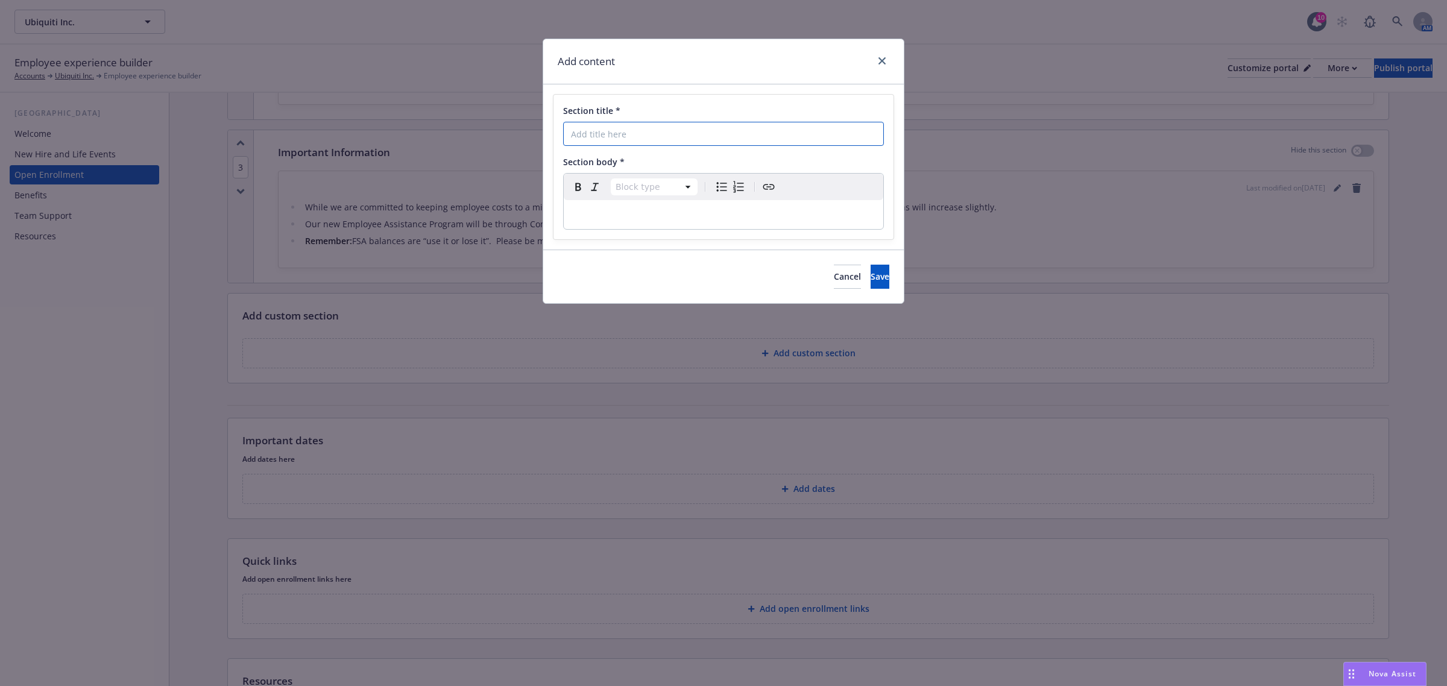
click at [637, 136] on input "Section title *" at bounding box center [723, 134] width 321 height 24
click at [611, 137] on input "QualifyingEvents" at bounding box center [723, 134] width 321 height 24
type input "Qualifying Events"
click at [605, 215] on p "editable markdown" at bounding box center [723, 214] width 305 height 14
select select
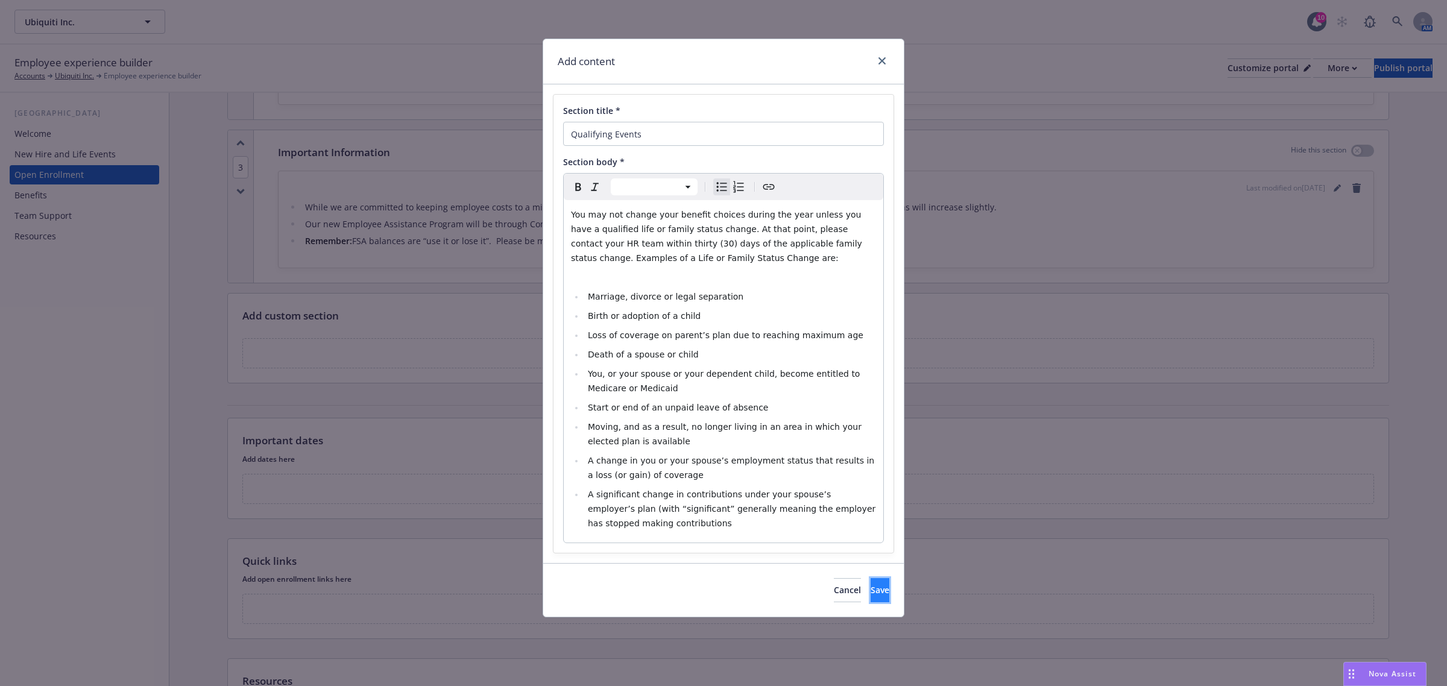
click at [871, 589] on span "Save" at bounding box center [880, 589] width 19 height 11
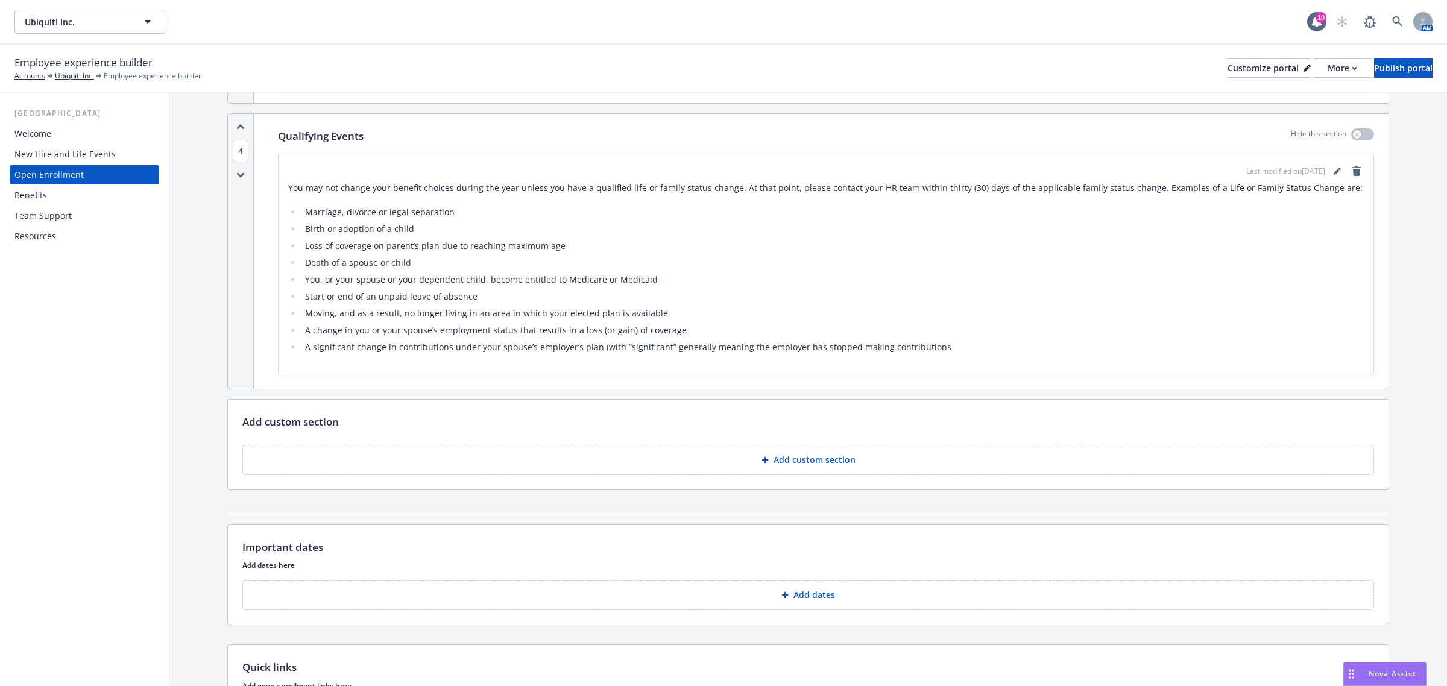
scroll to position [713, 0]
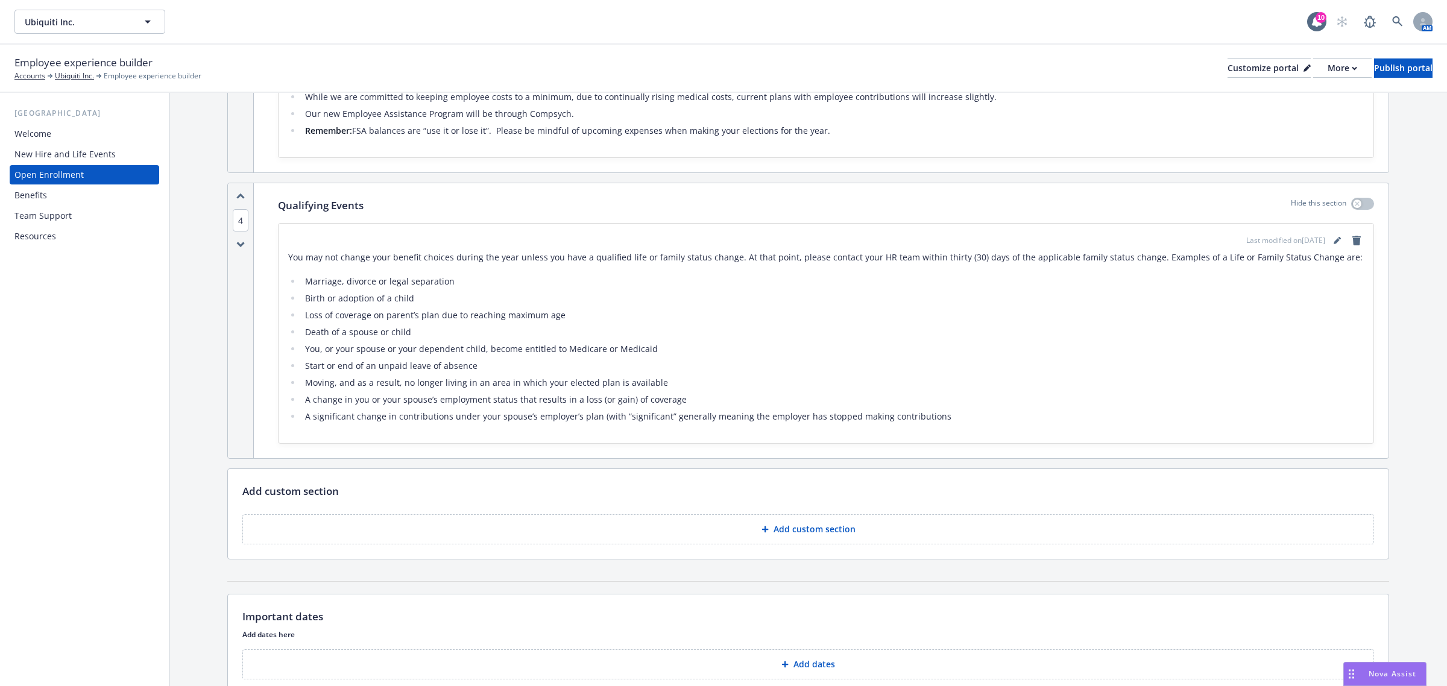
click at [748, 523] on button "Add custom section" at bounding box center [808, 529] width 1132 height 30
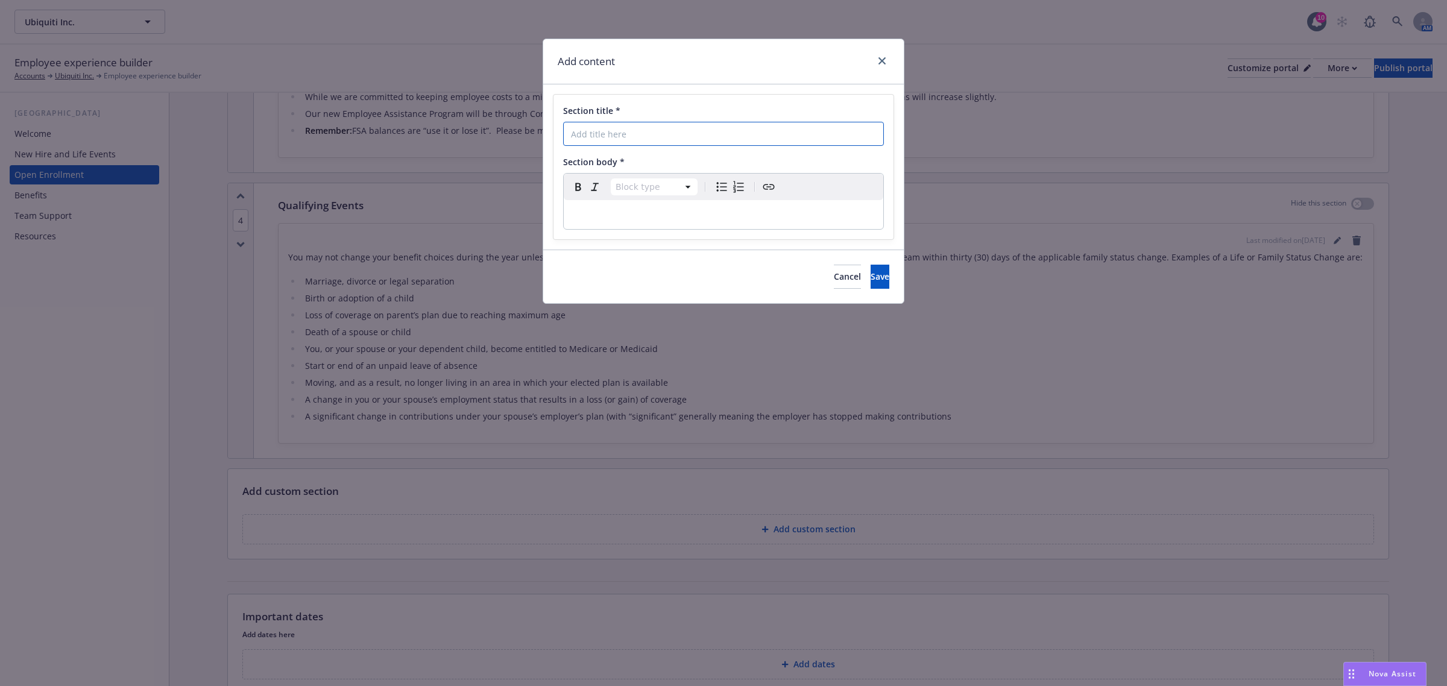
click at [632, 145] on input "Section title *" at bounding box center [723, 134] width 321 height 24
type input "Questions?"
click at [788, 222] on p "editable markdown" at bounding box center [723, 214] width 305 height 14
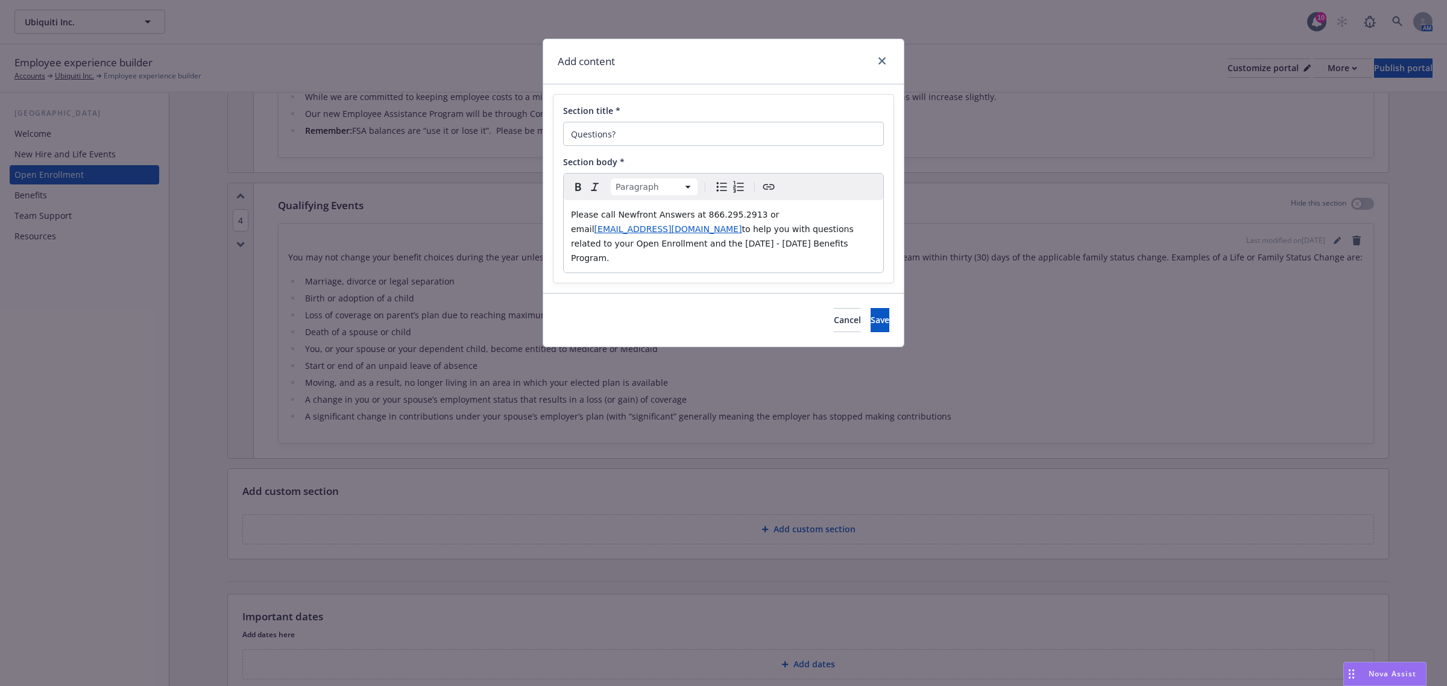
click at [745, 249] on span "to help you with questions related to your Open Enrollment and the 2024 - 2025 …" at bounding box center [713, 243] width 285 height 39
click at [770, 245] on span "to help you with questions related to your Open Enrollment and the 2025 - 2025 …" at bounding box center [713, 243] width 285 height 39
click at [871, 314] on button "Save" at bounding box center [880, 320] width 19 height 24
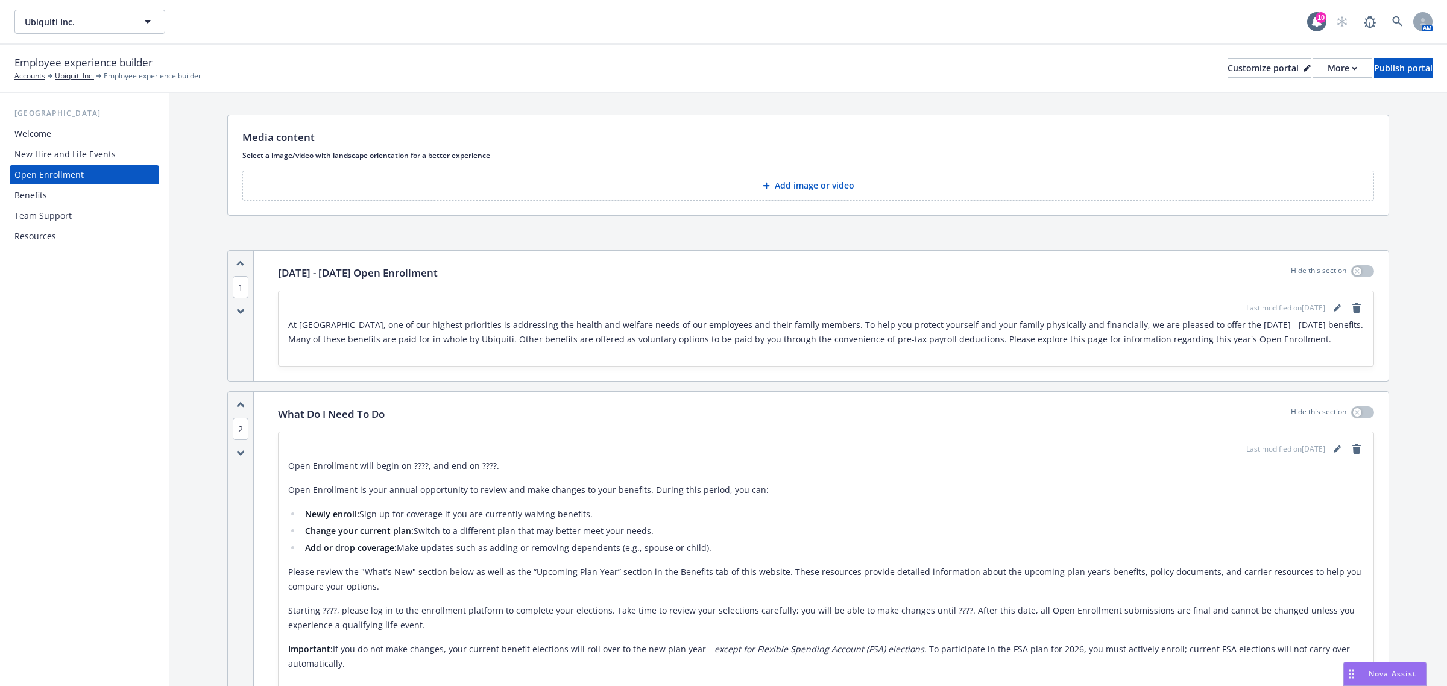
scroll to position [0, 0]
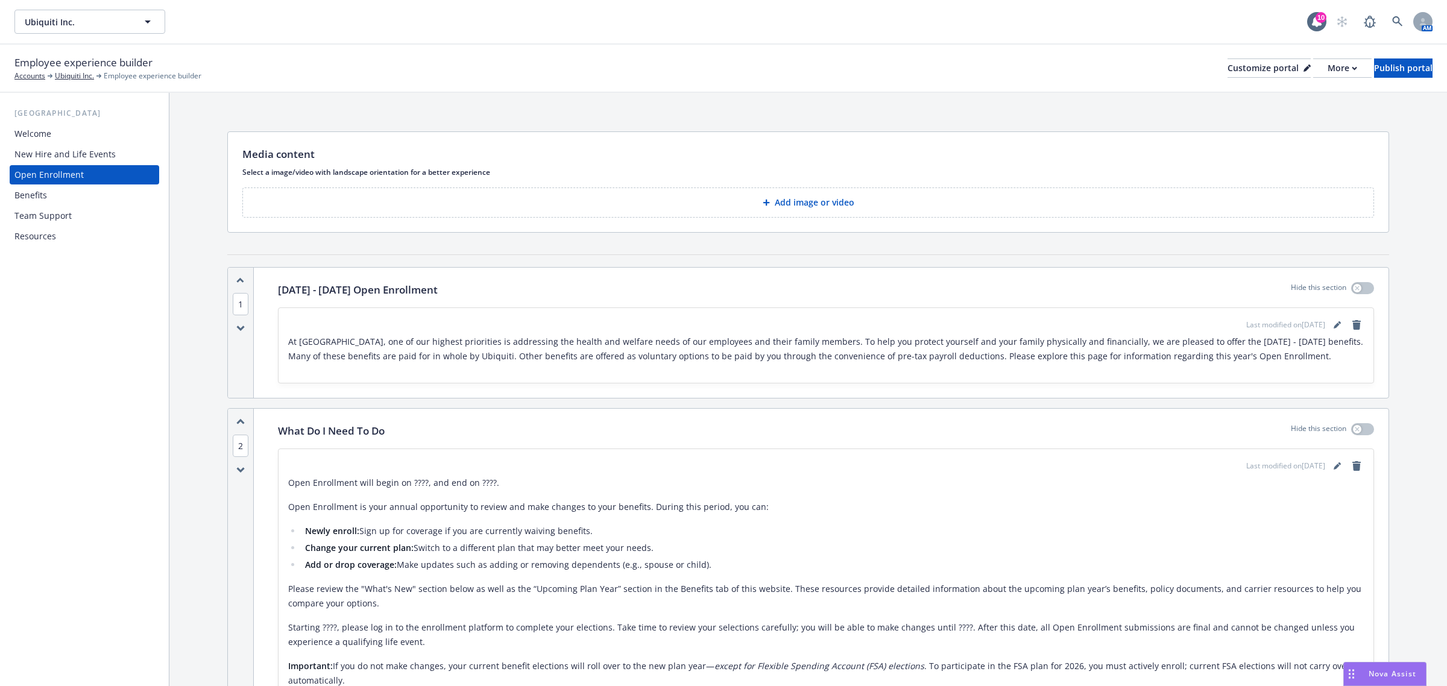
click at [908, 77] on div "Employee experience builder Accounts Ubiquiti Inc. Employee experience builder …" at bounding box center [723, 68] width 1418 height 27
click at [1244, 58] on button "Customize portal" at bounding box center [1269, 67] width 83 height 19
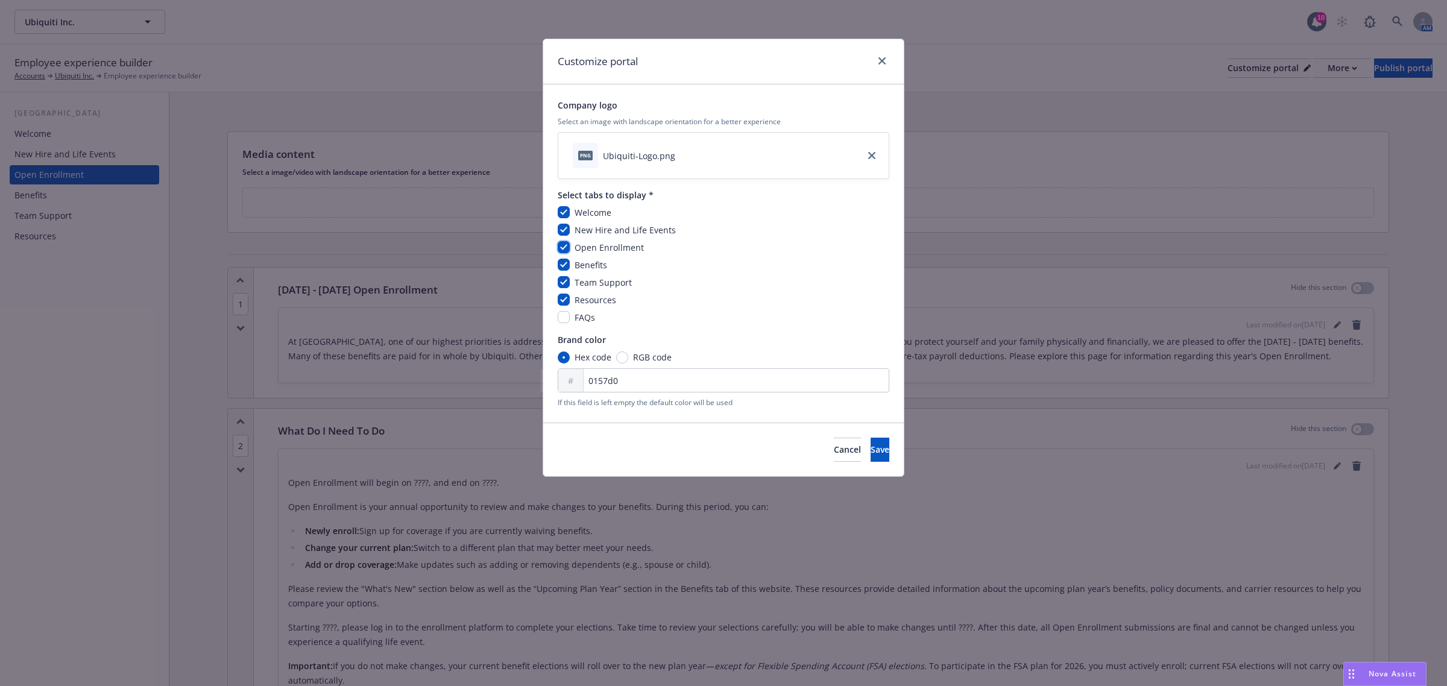
click at [561, 247] on input "checkbox" at bounding box center [564, 247] width 12 height 12
checkbox input "false"
click at [871, 446] on span "Save" at bounding box center [880, 449] width 19 height 11
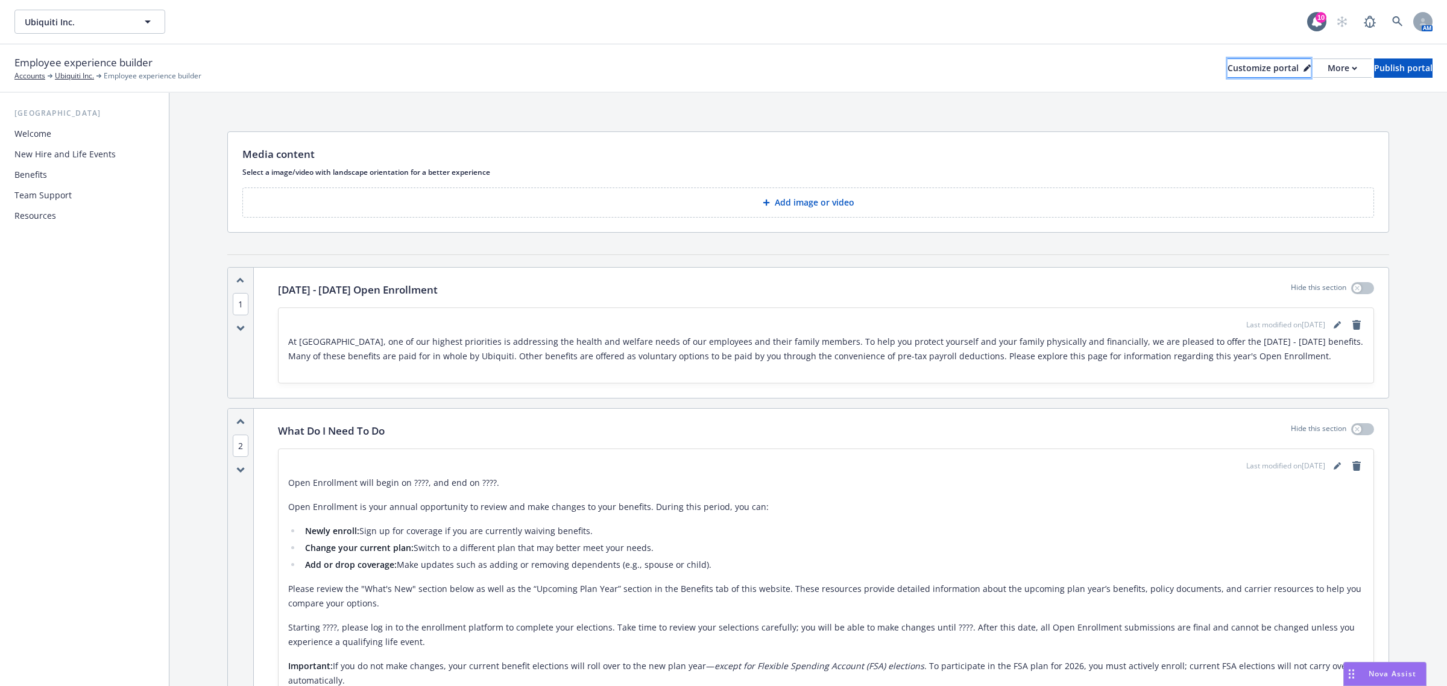
click at [1228, 65] on div "Customize portal" at bounding box center [1269, 68] width 83 height 18
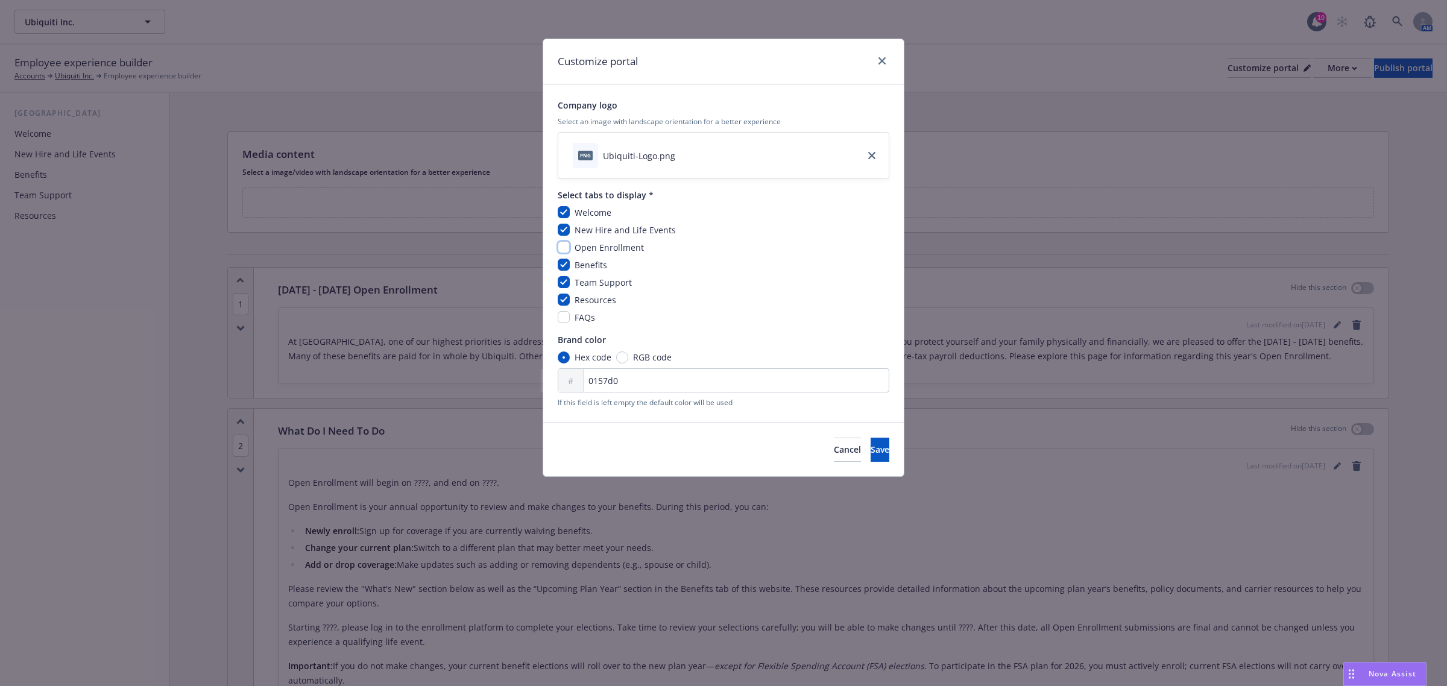
click at [566, 251] on input "checkbox" at bounding box center [564, 247] width 12 height 12
checkbox input "true"
drag, startPoint x: 887, startPoint y: 455, endPoint x: 880, endPoint y: 452, distance: 7.3
click at [885, 455] on button "Save" at bounding box center [880, 450] width 19 height 24
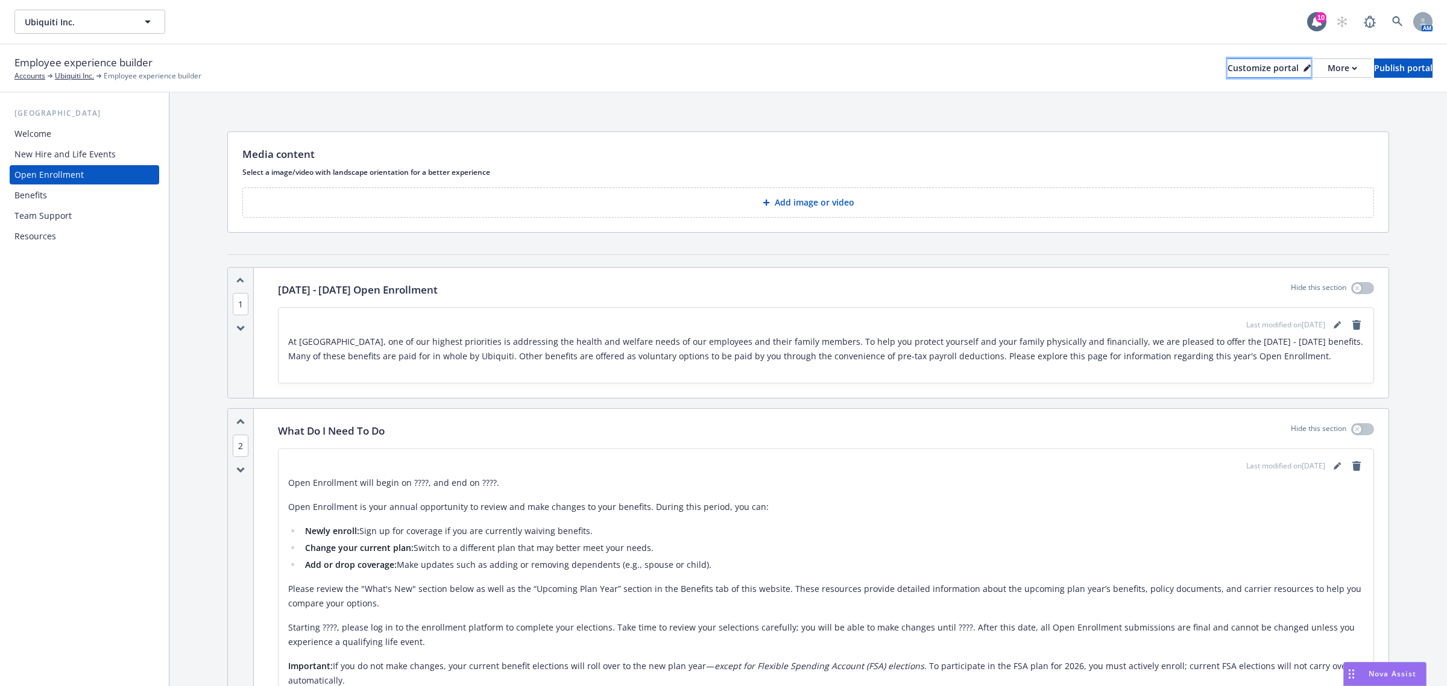
click at [1234, 72] on div "Customize portal" at bounding box center [1269, 68] width 83 height 18
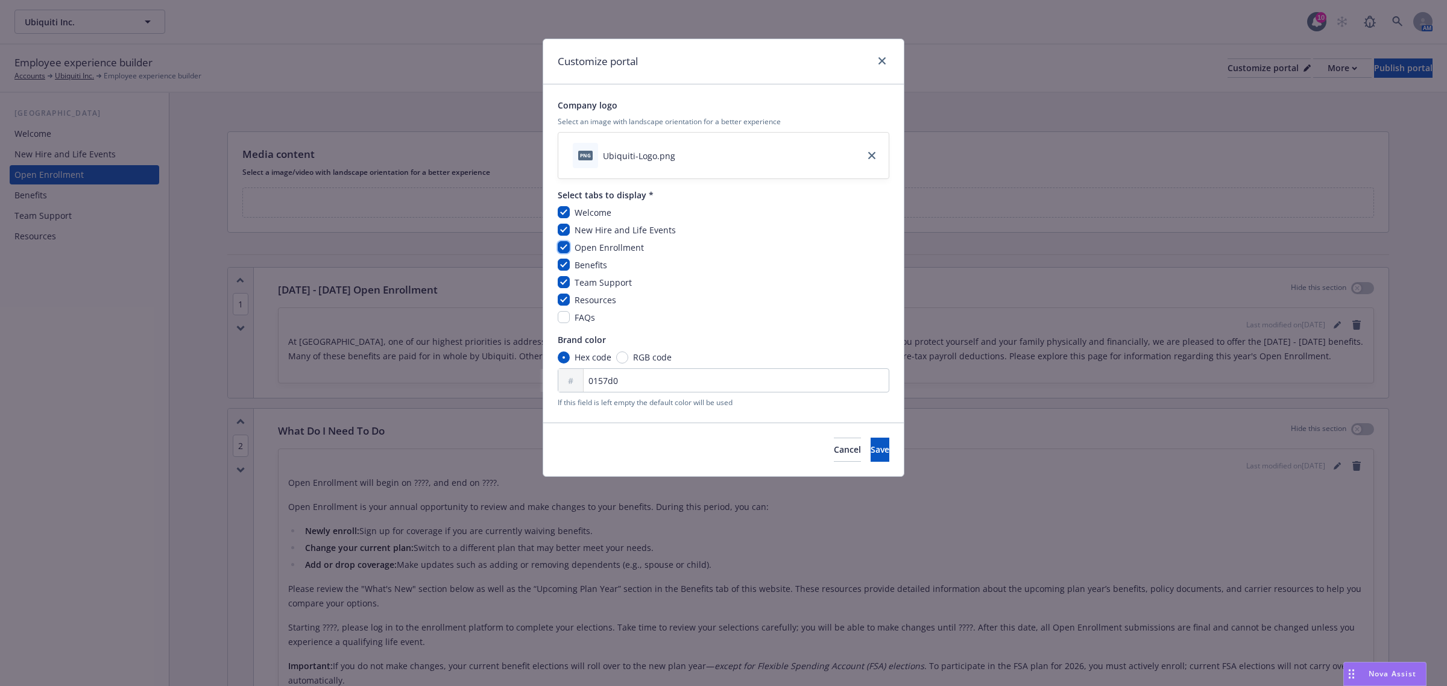
click at [560, 249] on input "checkbox" at bounding box center [564, 247] width 12 height 12
checkbox input "false"
click at [871, 450] on button "Save" at bounding box center [880, 450] width 19 height 24
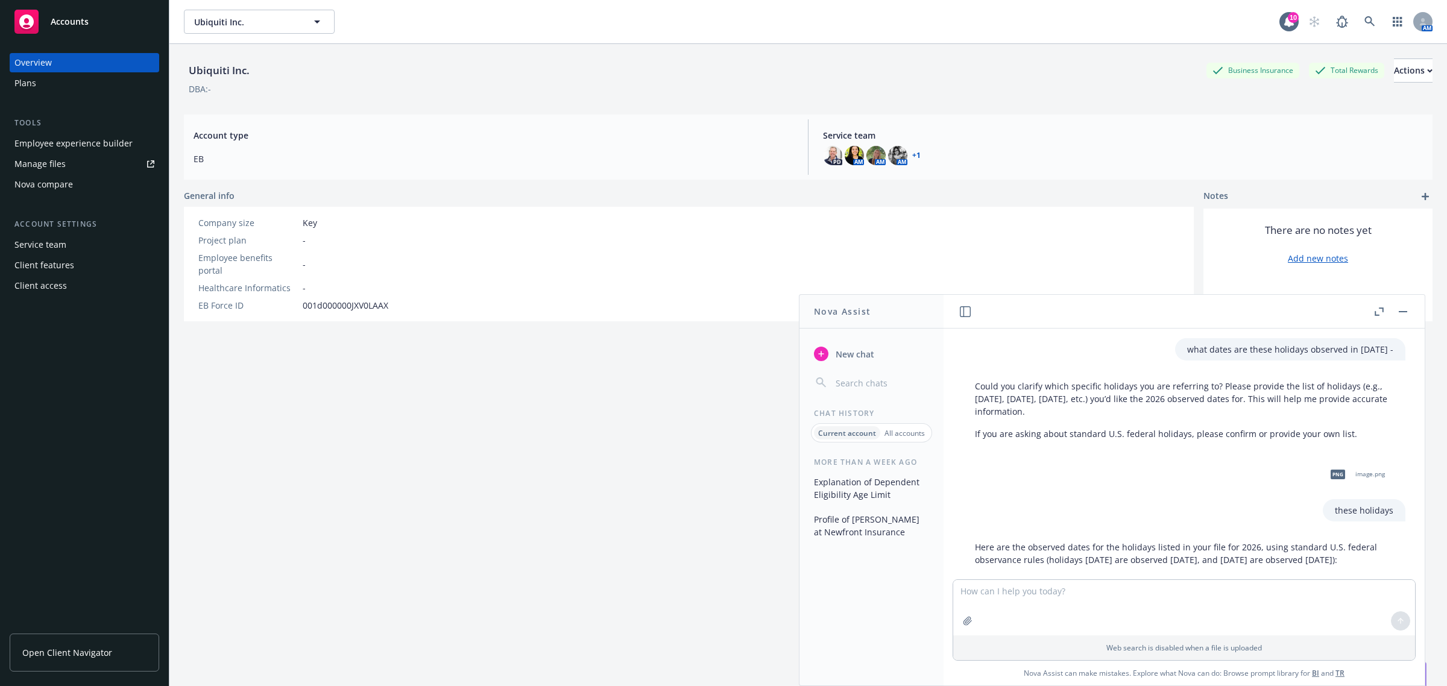
scroll to position [588, 0]
